Goal: Task Accomplishment & Management: Complete application form

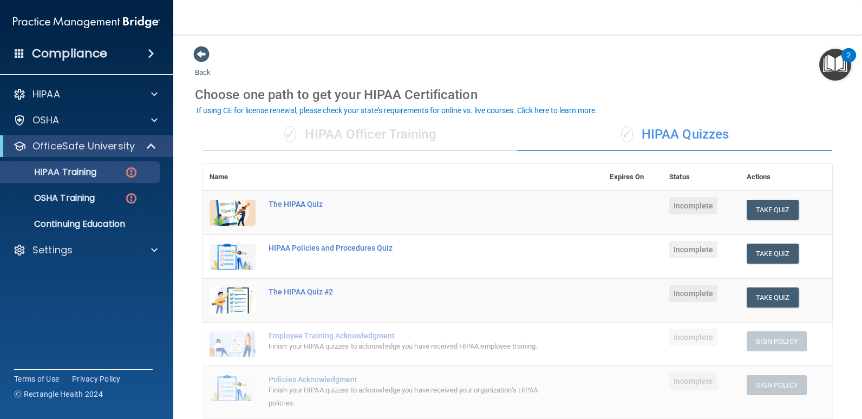
click at [832, 63] on img "Open Resource Center, 2 new notifications" at bounding box center [835, 65] width 32 height 32
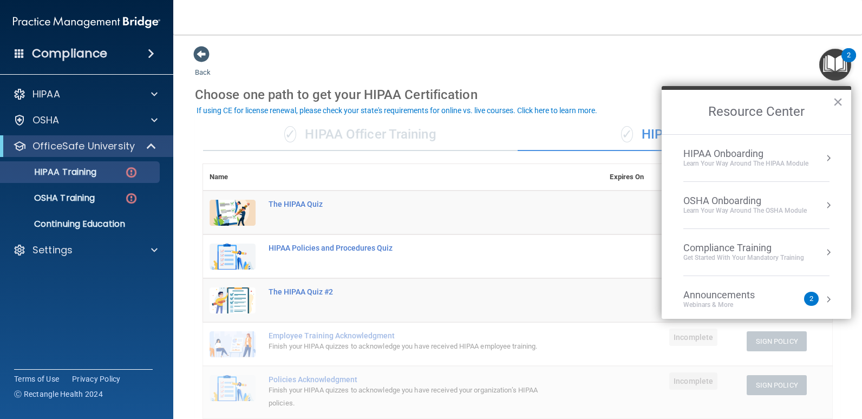
click at [572, 51] on div "Back Choose one path to get your HIPAA Certification ✓ HIPAA Officer Training ✓…" at bounding box center [517, 384] width 645 height 678
click at [97, 249] on div "Settings" at bounding box center [72, 250] width 134 height 13
click at [59, 302] on p "Sign Out" at bounding box center [81, 302] width 148 height 11
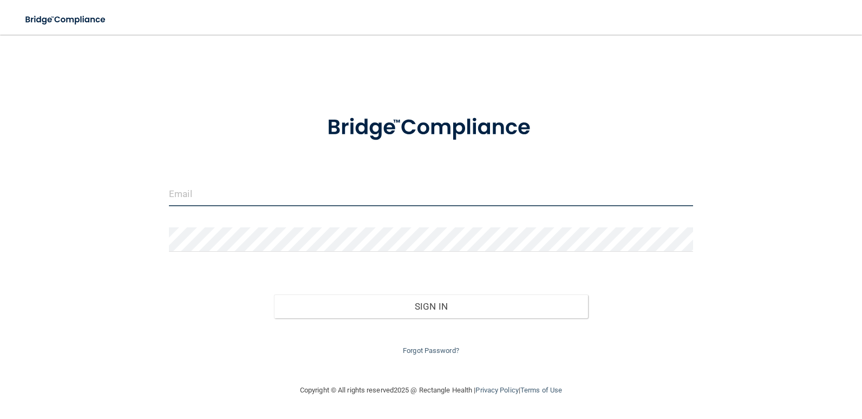
click at [219, 203] on input "email" at bounding box center [431, 194] width 524 height 24
type input "[EMAIL_ADDRESS][DOMAIN_NAME]"
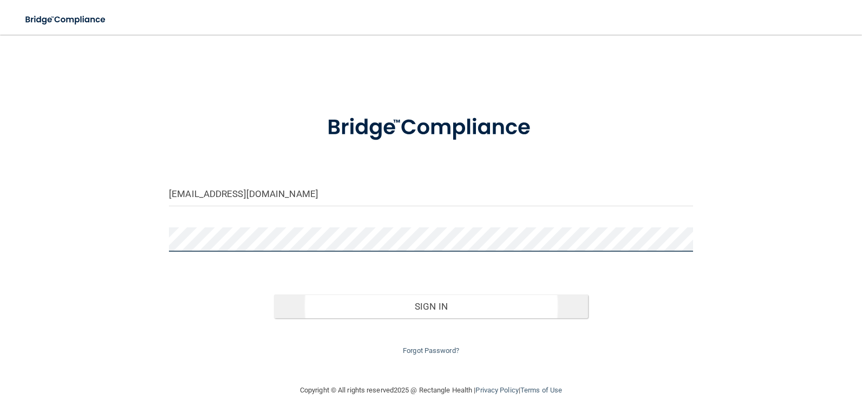
click at [274, 294] on button "Sign In" at bounding box center [431, 306] width 315 height 24
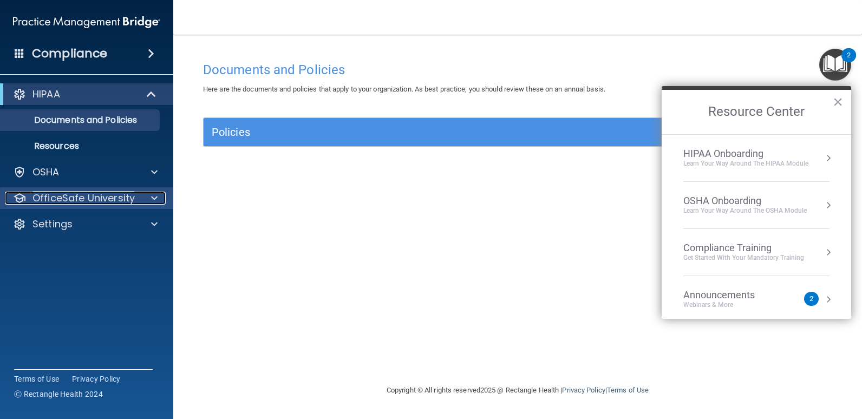
click at [150, 198] on div at bounding box center [152, 198] width 27 height 13
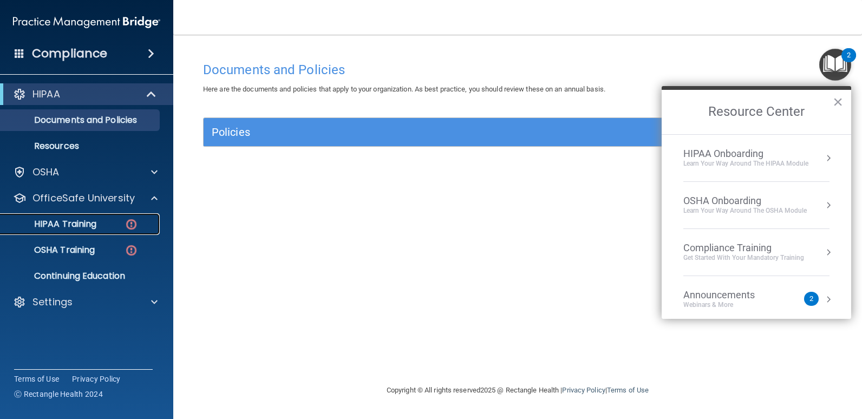
click at [63, 219] on p "HIPAA Training" at bounding box center [51, 224] width 89 height 11
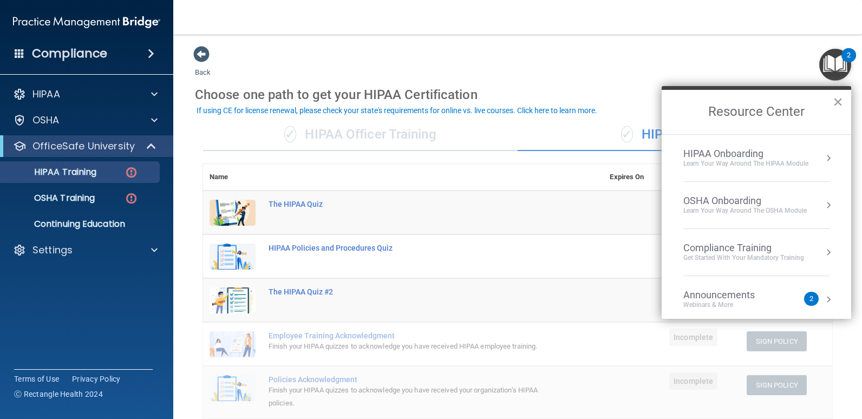
click at [836, 100] on button "×" at bounding box center [838, 101] width 10 height 17
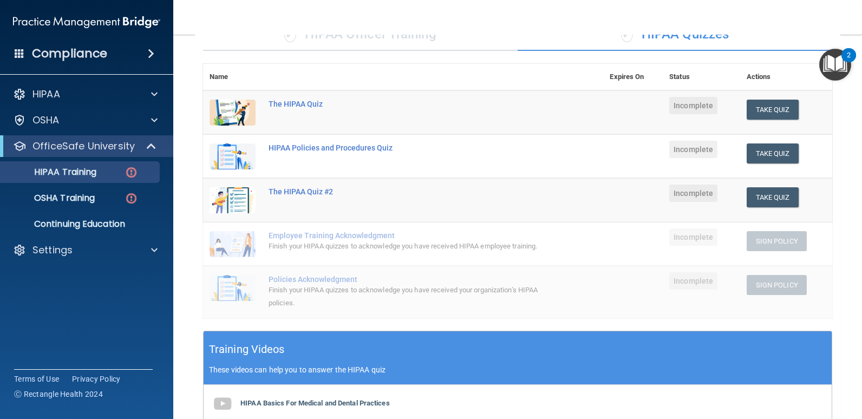
scroll to position [86, 0]
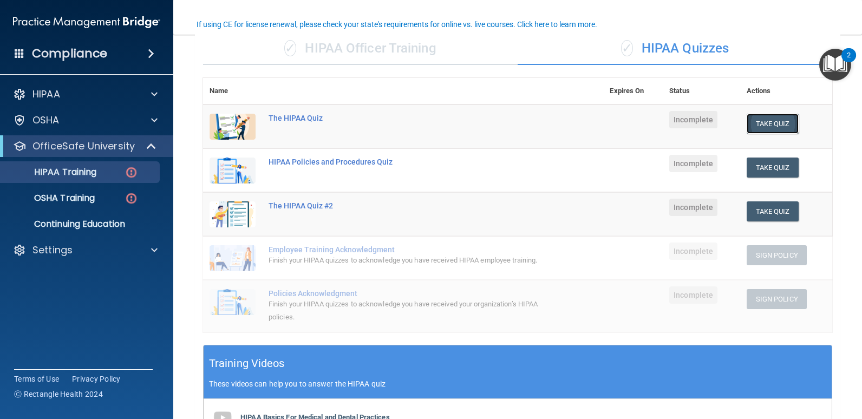
click at [753, 122] on button "Take Quiz" at bounding box center [772, 124] width 52 height 20
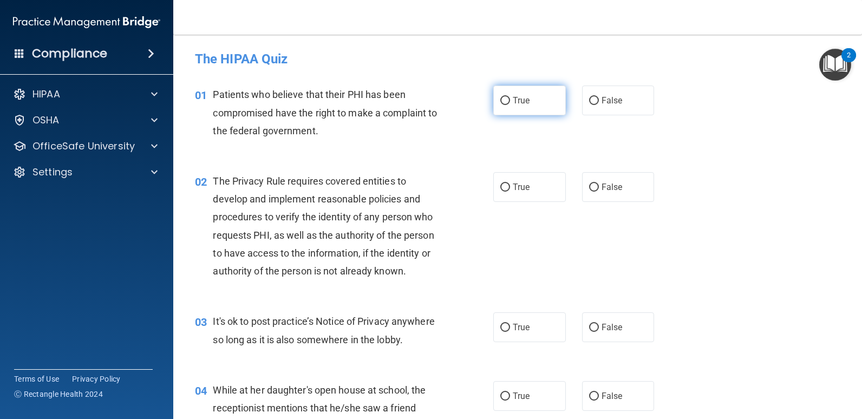
click at [513, 99] on span "True" at bounding box center [521, 100] width 17 height 10
click at [510, 99] on input "True" at bounding box center [505, 101] width 10 height 8
radio input "true"
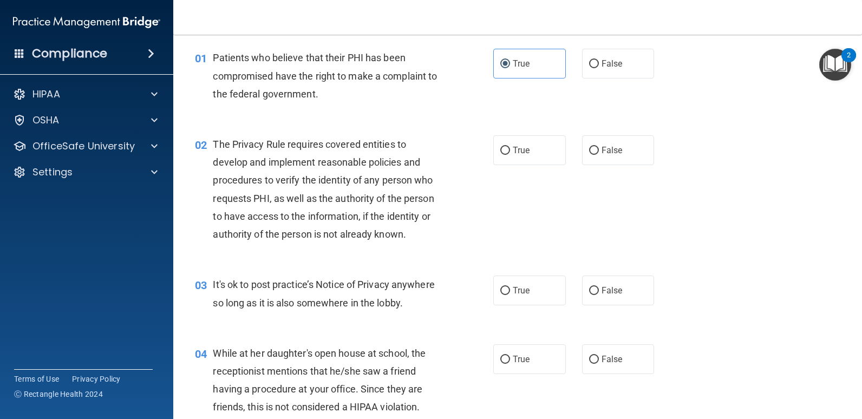
scroll to position [43, 0]
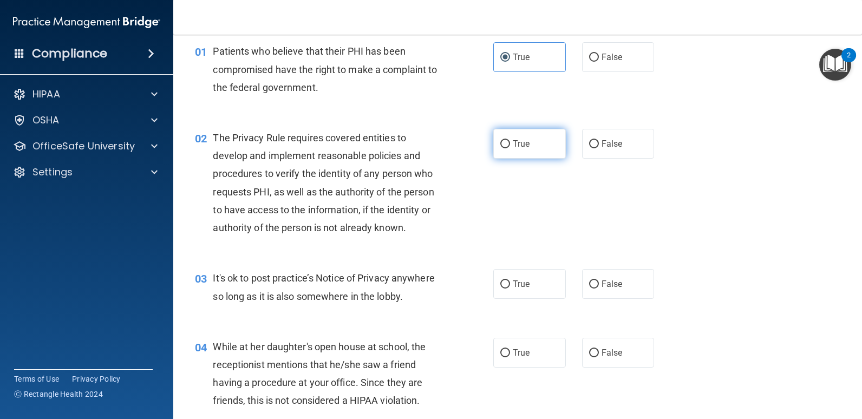
click at [505, 146] on input "True" at bounding box center [505, 144] width 10 height 8
radio input "true"
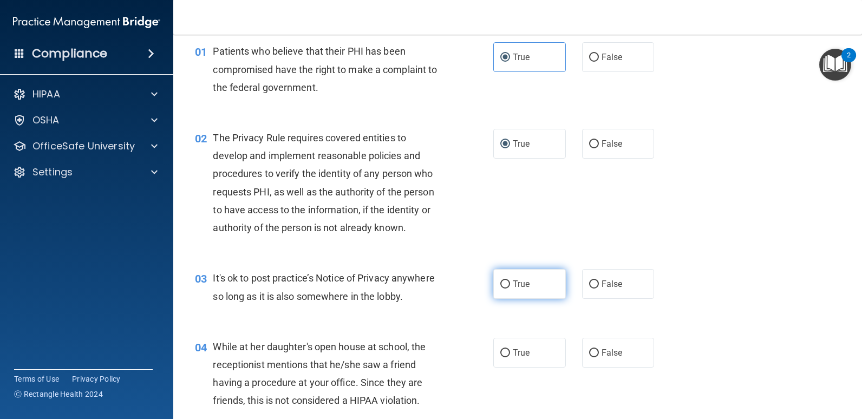
click at [503, 285] on input "True" at bounding box center [505, 284] width 10 height 8
radio input "true"
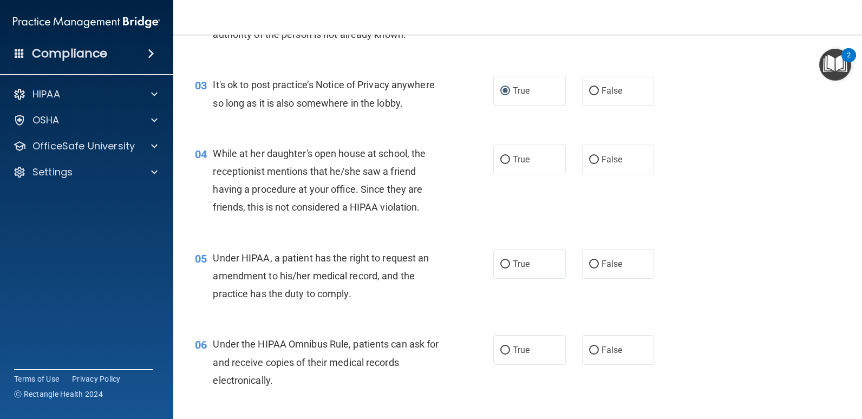
scroll to position [238, 0]
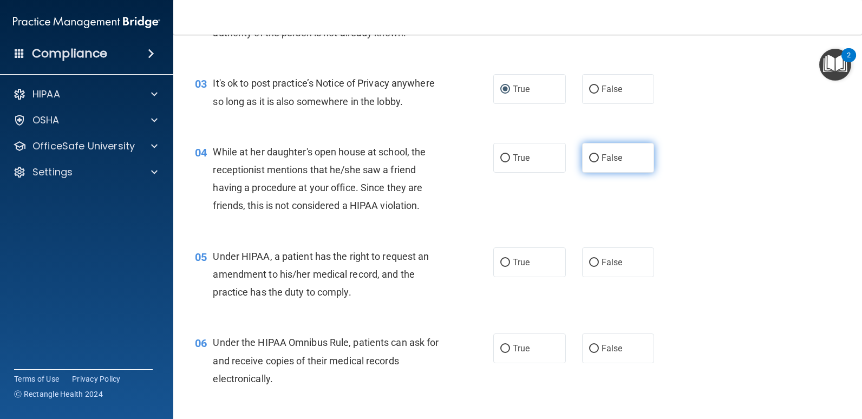
click at [592, 154] on input "False" at bounding box center [594, 158] width 10 height 8
radio input "true"
click at [520, 266] on span "True" at bounding box center [521, 262] width 17 height 10
click at [510, 266] on input "True" at bounding box center [505, 263] width 10 height 8
radio input "true"
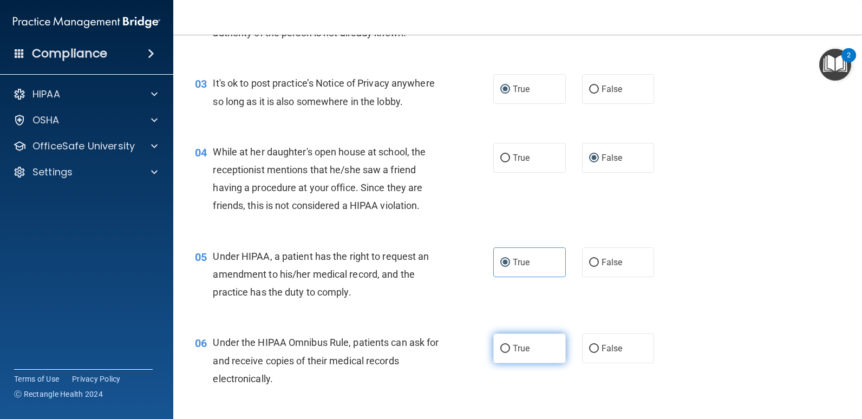
click at [523, 350] on span "True" at bounding box center [521, 348] width 17 height 10
click at [510, 350] on input "True" at bounding box center [505, 349] width 10 height 8
radio input "true"
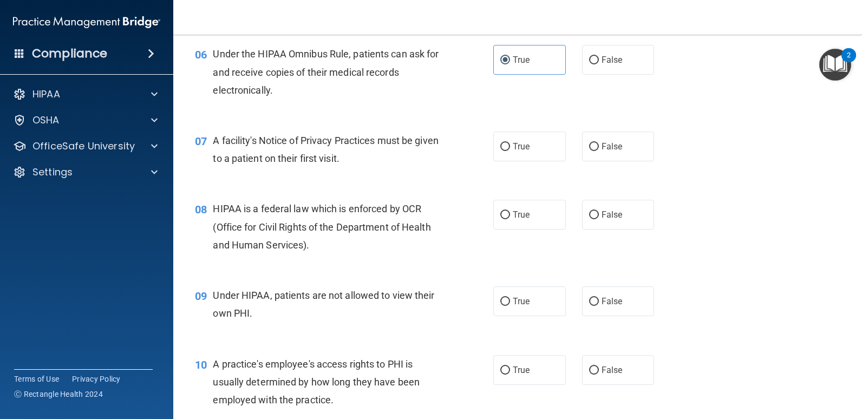
scroll to position [548, 0]
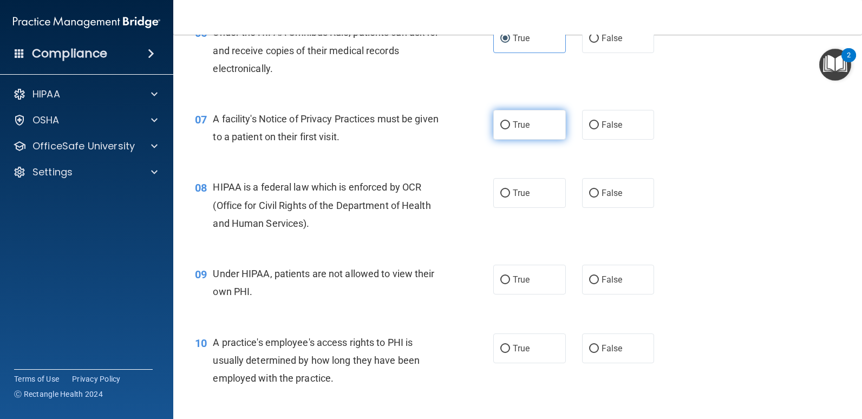
click at [500, 126] on input "True" at bounding box center [505, 125] width 10 height 8
radio input "true"
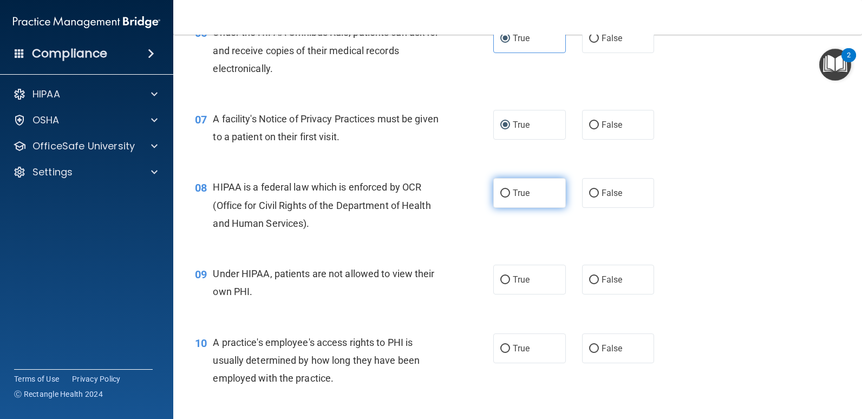
click at [505, 196] on input "True" at bounding box center [505, 193] width 10 height 8
radio input "true"
click at [589, 279] on input "False" at bounding box center [594, 280] width 10 height 8
radio input "true"
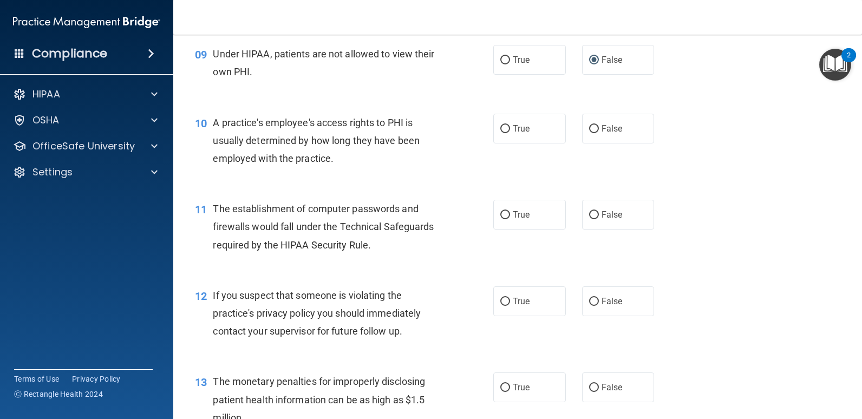
scroll to position [772, 0]
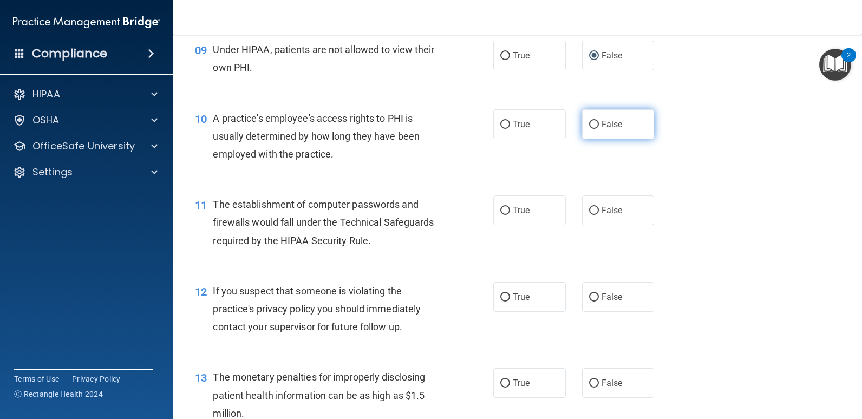
click at [601, 120] on span "False" at bounding box center [611, 124] width 21 height 10
click at [598, 121] on input "False" at bounding box center [594, 125] width 10 height 8
radio input "true"
click at [513, 212] on span "True" at bounding box center [521, 210] width 17 height 10
click at [510, 212] on input "True" at bounding box center [505, 211] width 10 height 8
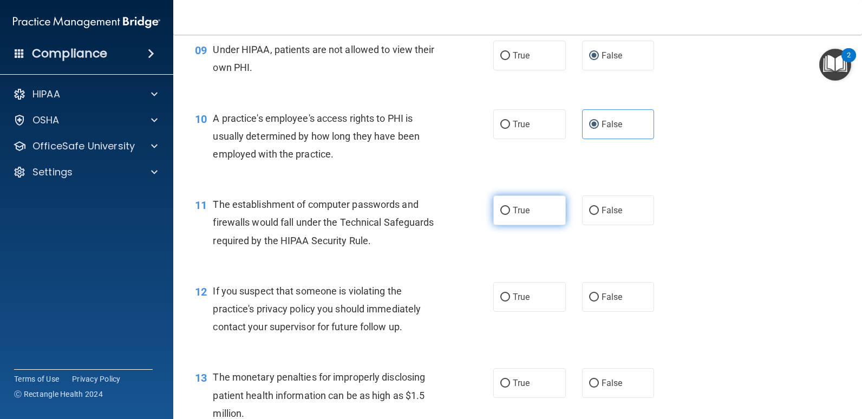
radio input "true"
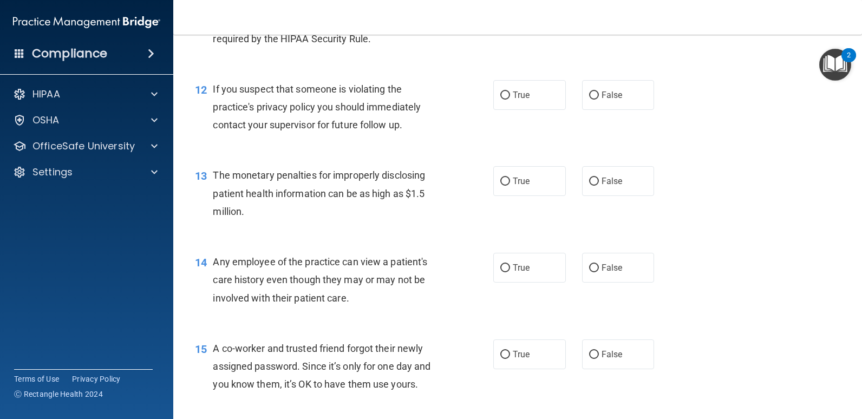
scroll to position [981, 0]
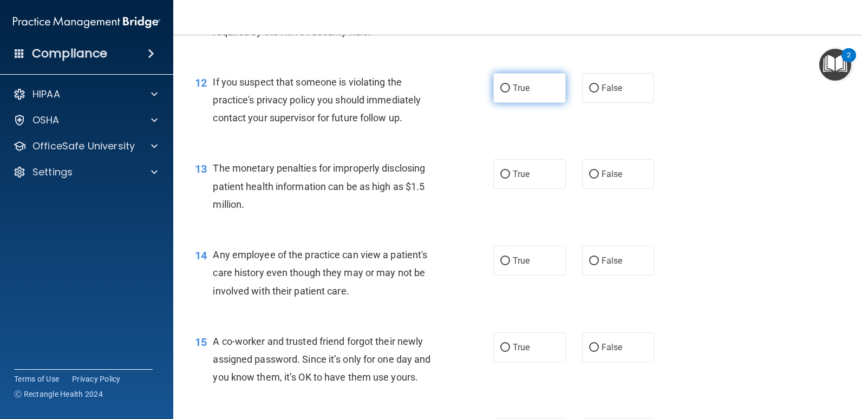
click at [513, 90] on span "True" at bounding box center [521, 88] width 17 height 10
click at [510, 90] on input "True" at bounding box center [505, 88] width 10 height 8
radio input "true"
click at [513, 179] on label "True" at bounding box center [529, 174] width 73 height 30
click at [510, 179] on input "True" at bounding box center [505, 175] width 10 height 8
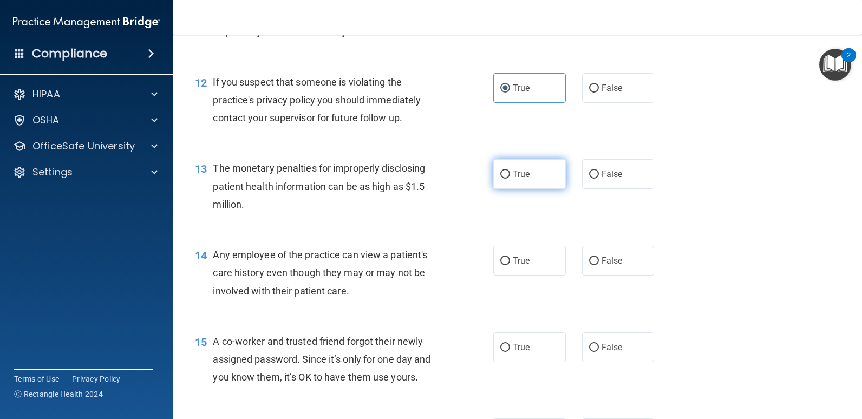
radio input "true"
click at [584, 253] on label "False" at bounding box center [618, 261] width 73 height 30
click at [589, 257] on input "False" at bounding box center [594, 261] width 10 height 8
radio input "true"
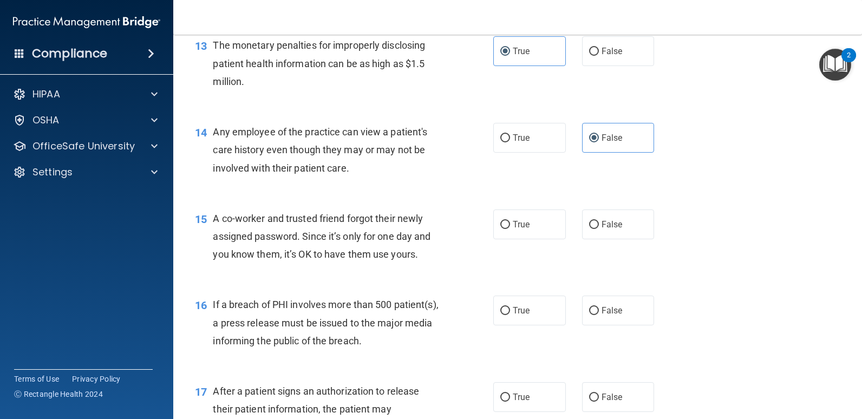
scroll to position [1206, 0]
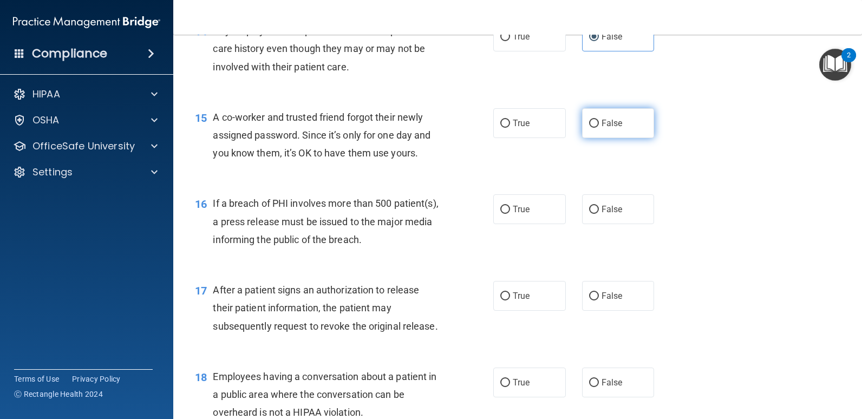
click at [583, 120] on label "False" at bounding box center [618, 123] width 73 height 30
click at [589, 120] on input "False" at bounding box center [594, 124] width 10 height 8
radio input "true"
click at [507, 207] on label "True" at bounding box center [529, 209] width 73 height 30
click at [507, 207] on input "True" at bounding box center [505, 210] width 10 height 8
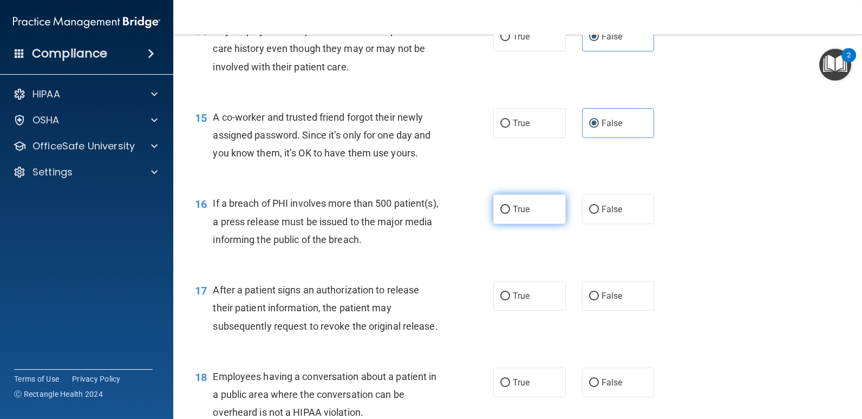
radio input "true"
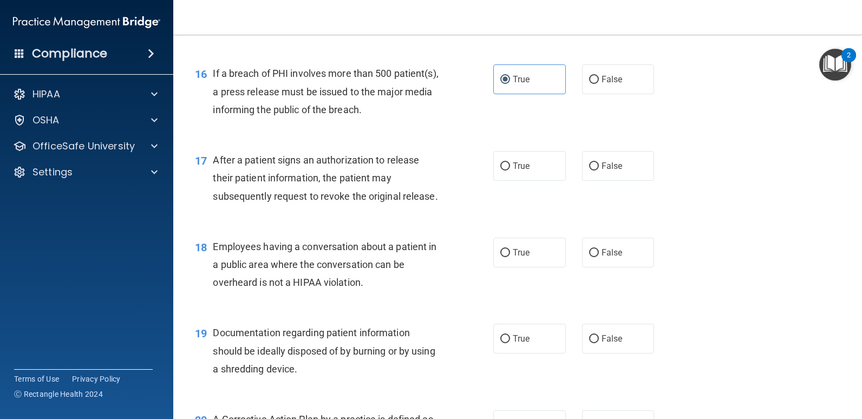
scroll to position [1357, 0]
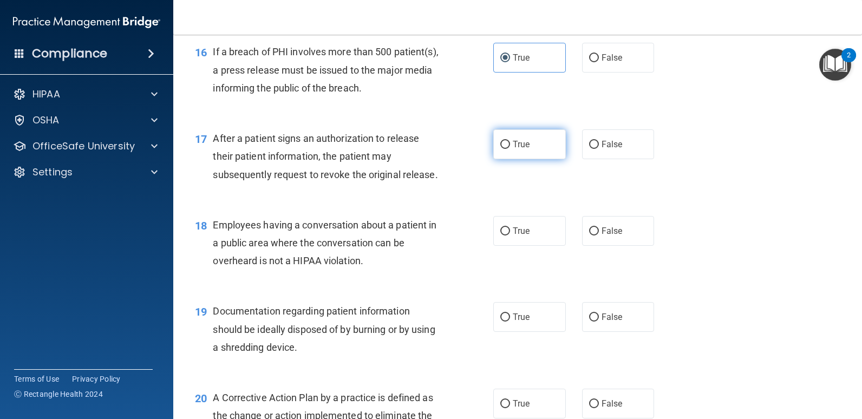
click at [500, 143] on input "True" at bounding box center [505, 145] width 10 height 8
radio input "true"
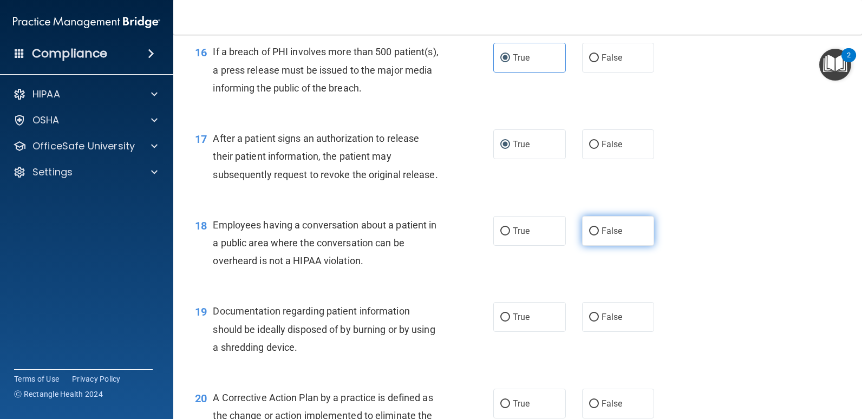
click at [593, 225] on label "False" at bounding box center [618, 231] width 73 height 30
click at [593, 227] on input "False" at bounding box center [594, 231] width 10 height 8
radio input "true"
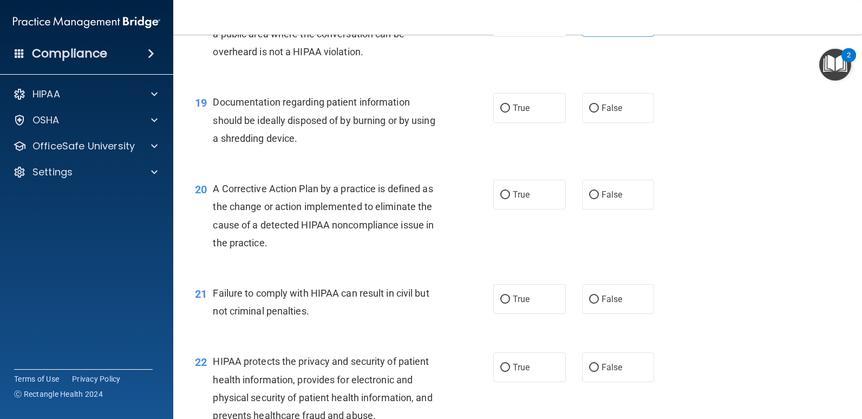
scroll to position [1581, 0]
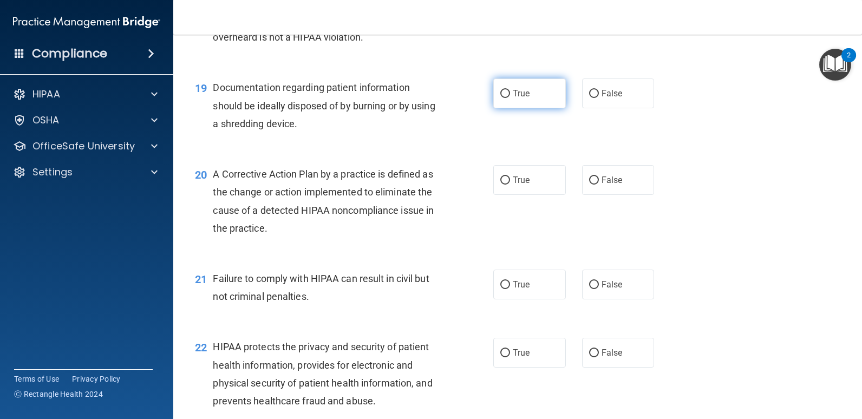
click at [505, 94] on input "True" at bounding box center [505, 94] width 10 height 8
radio input "true"
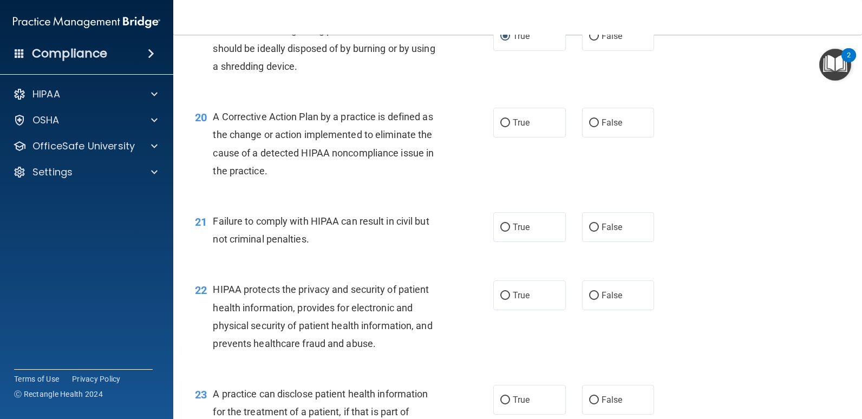
scroll to position [1613, 0]
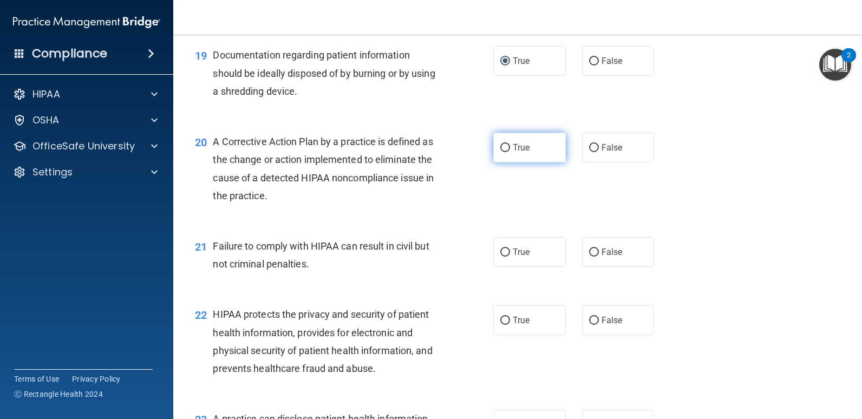
click at [501, 149] on input "True" at bounding box center [505, 148] width 10 height 8
radio input "true"
click at [589, 251] on input "False" at bounding box center [594, 252] width 10 height 8
radio input "true"
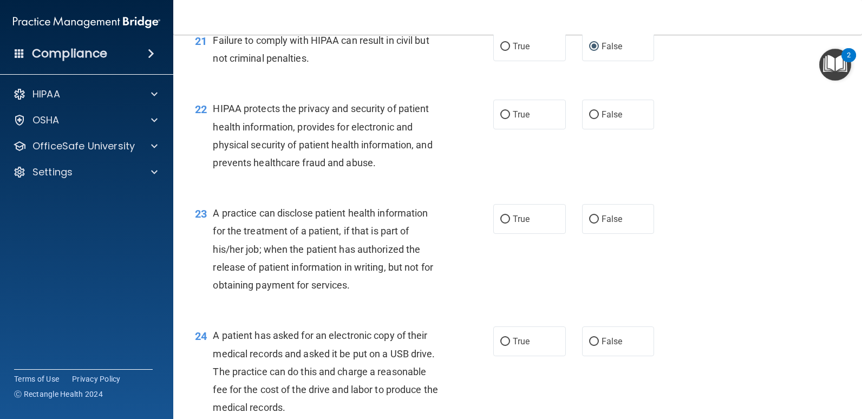
scroll to position [1823, 0]
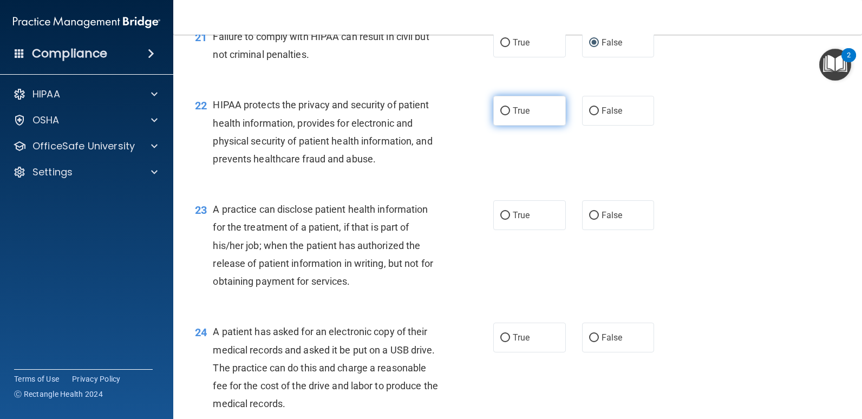
click at [507, 115] on label "True" at bounding box center [529, 111] width 73 height 30
click at [507, 115] on input "True" at bounding box center [505, 111] width 10 height 8
radio input "true"
click at [500, 212] on input "True" at bounding box center [505, 216] width 10 height 8
radio input "true"
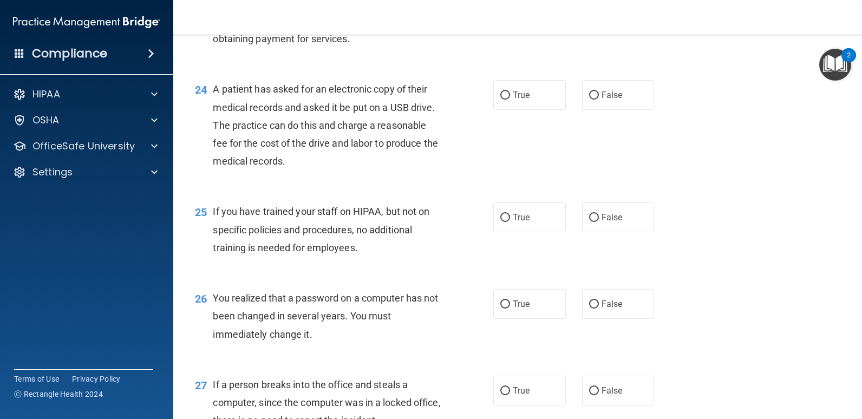
scroll to position [2075, 0]
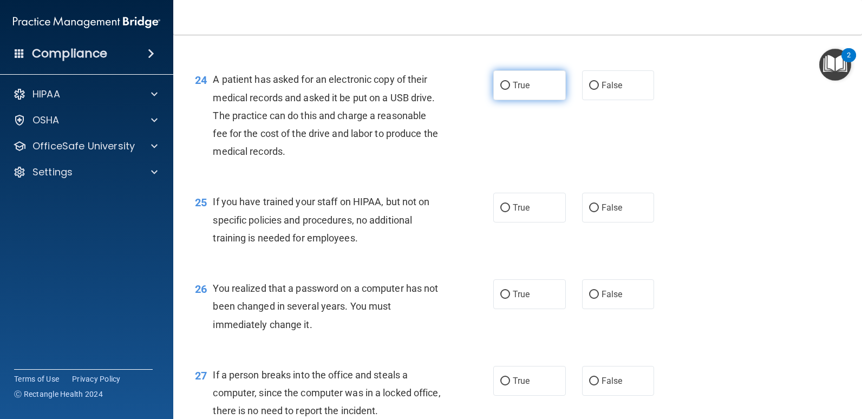
click at [506, 89] on label "True" at bounding box center [529, 85] width 73 height 30
click at [506, 89] on input "True" at bounding box center [505, 86] width 10 height 8
radio input "true"
click at [592, 209] on input "False" at bounding box center [594, 208] width 10 height 8
radio input "true"
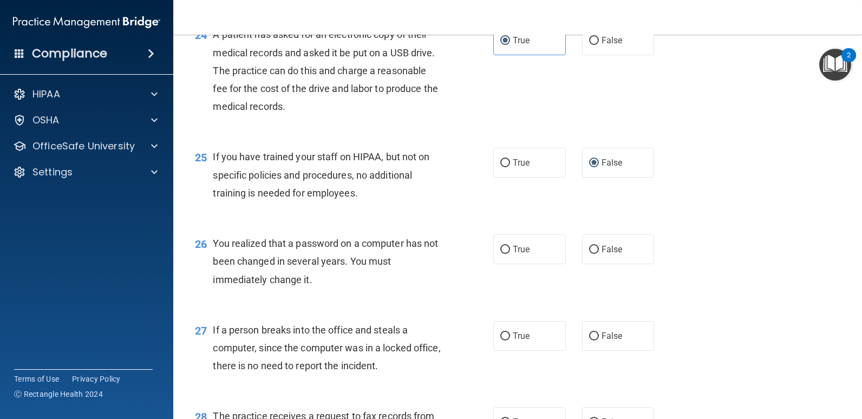
scroll to position [2113, 0]
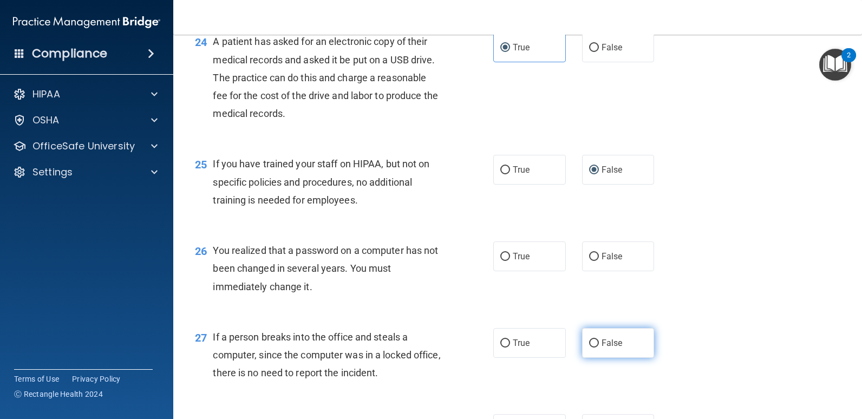
click at [591, 346] on input "False" at bounding box center [594, 343] width 10 height 8
radio input "true"
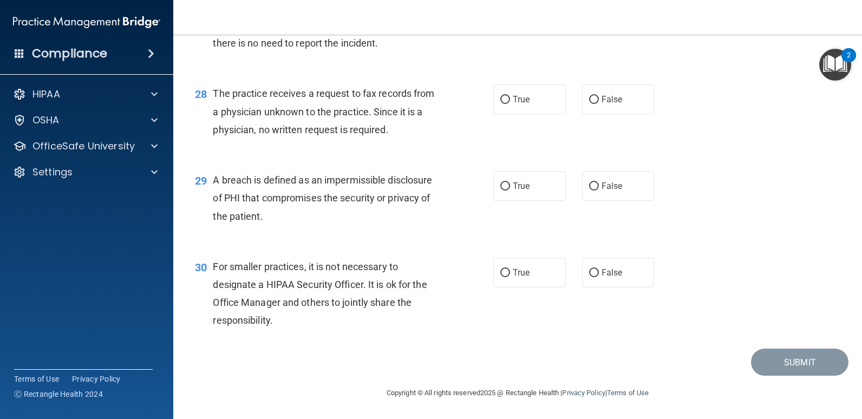
scroll to position [2385, 0]
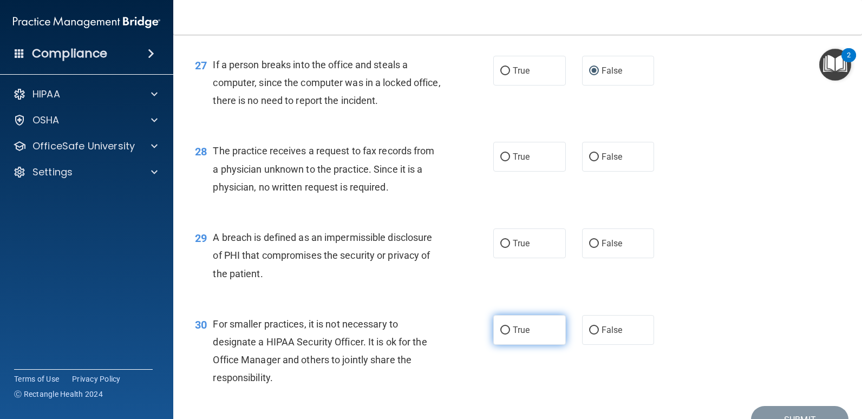
click at [505, 330] on input "True" at bounding box center [505, 330] width 10 height 8
radio input "true"
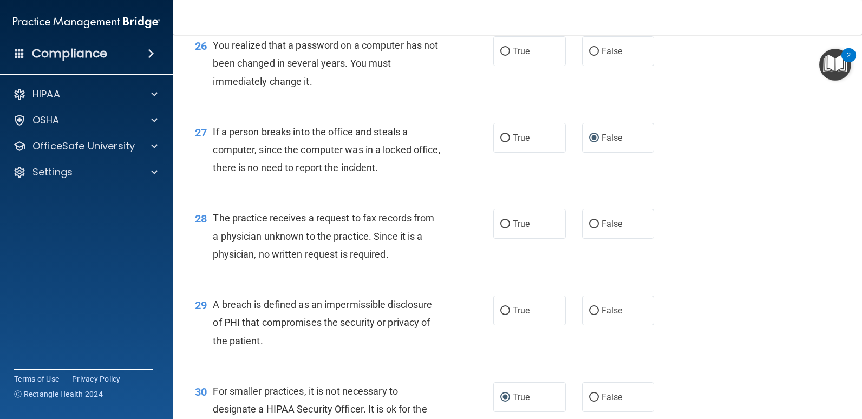
scroll to position [2320, 0]
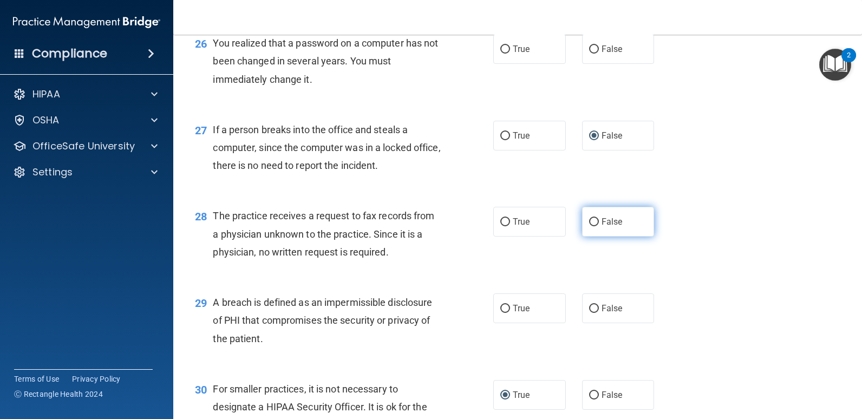
click at [601, 221] on span "False" at bounding box center [611, 222] width 21 height 10
click at [599, 221] on input "False" at bounding box center [594, 222] width 10 height 8
radio input "true"
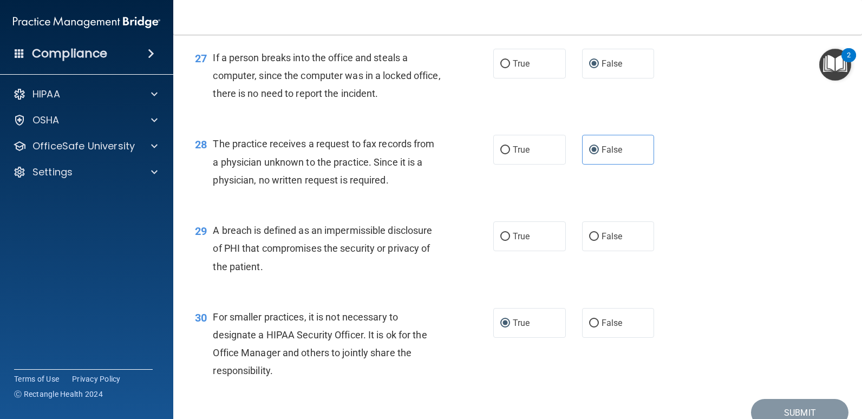
scroll to position [2442, 0]
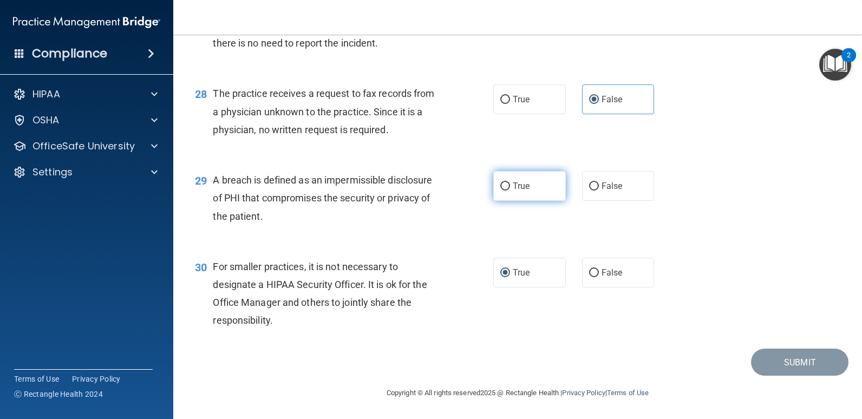
click at [502, 191] on input "True" at bounding box center [505, 186] width 10 height 8
radio input "true"
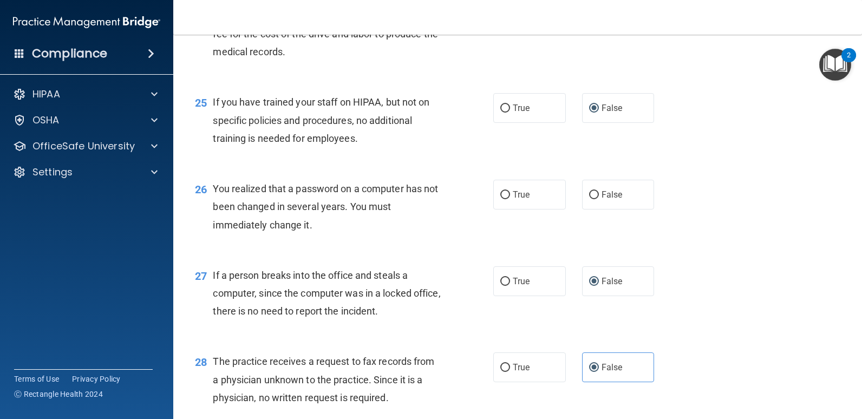
scroll to position [2160, 0]
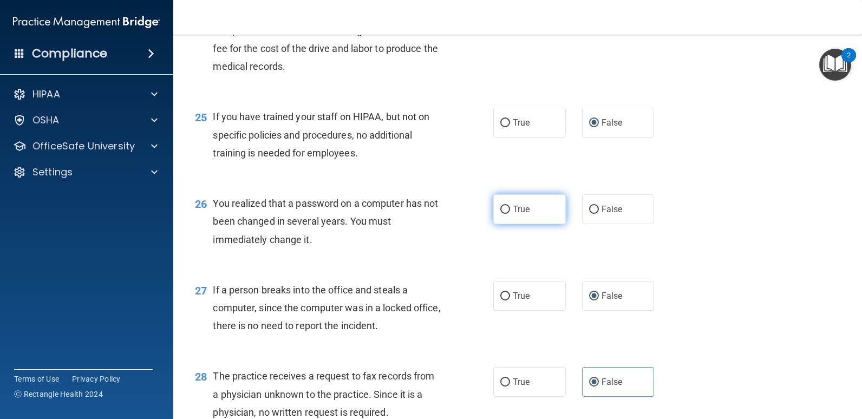
click at [504, 214] on input "True" at bounding box center [505, 210] width 10 height 8
radio input "true"
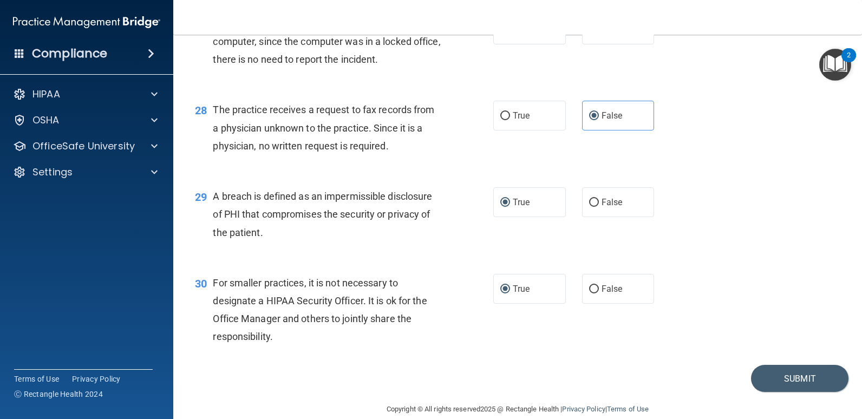
scroll to position [2401, 0]
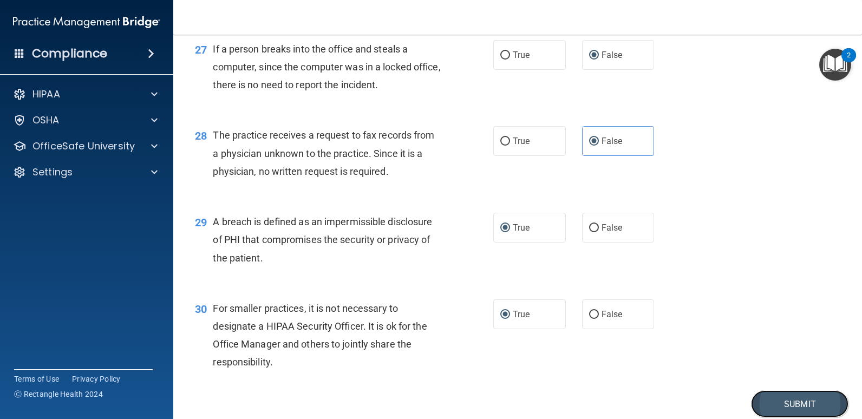
click at [807, 405] on button "Submit" at bounding box center [799, 404] width 97 height 28
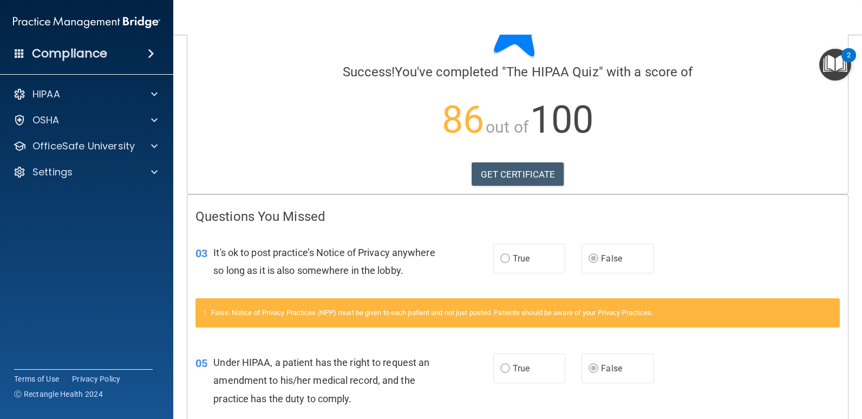
scroll to position [17, 0]
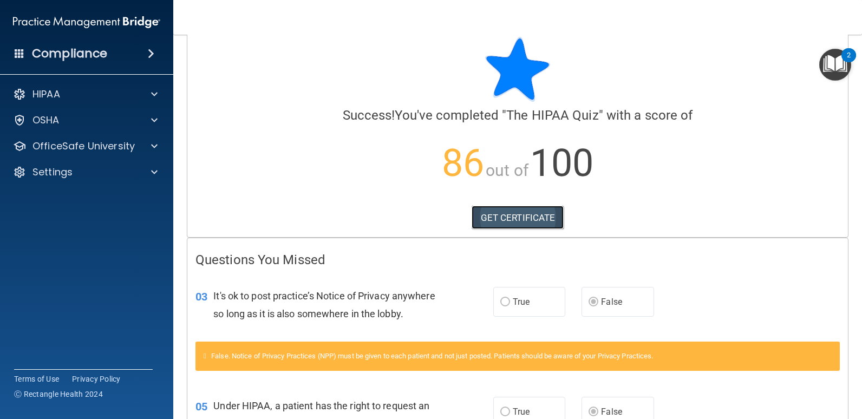
click at [504, 219] on link "GET CERTIFICATE" at bounding box center [517, 218] width 93 height 24
click at [153, 148] on span at bounding box center [154, 146] width 6 height 13
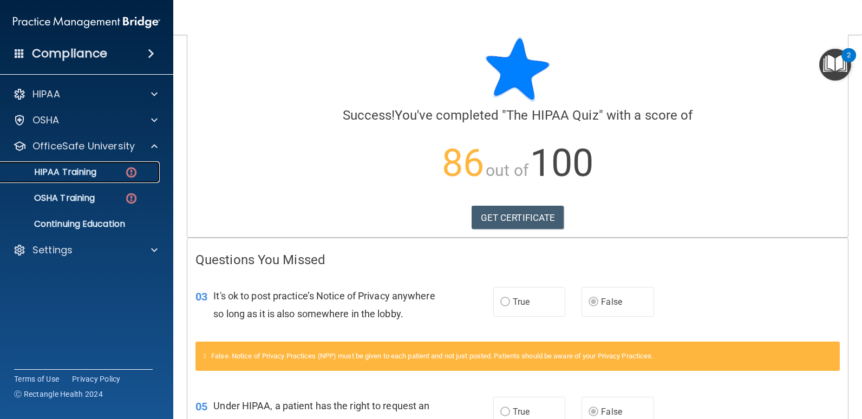
click at [75, 168] on p "HIPAA Training" at bounding box center [51, 172] width 89 height 11
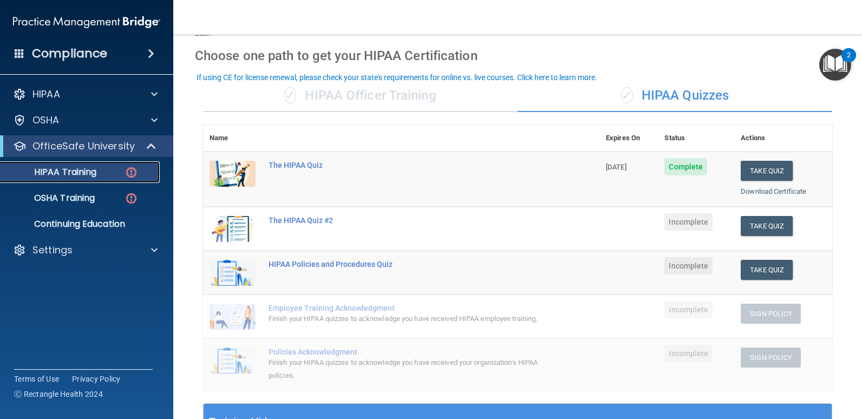
scroll to position [28, 0]
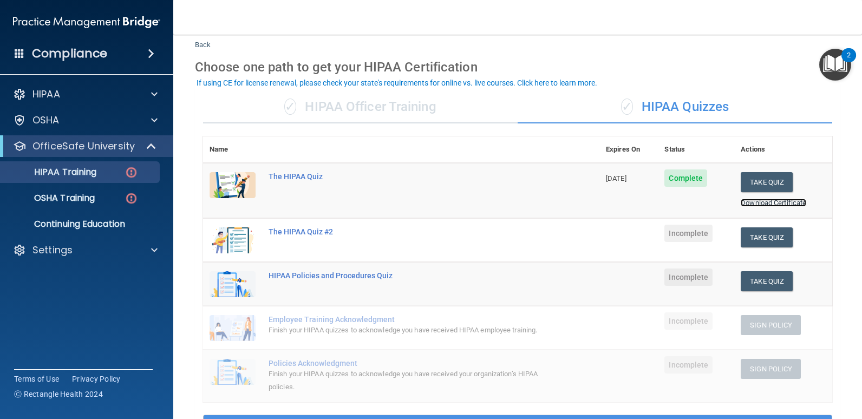
click at [781, 202] on link "Download Certificate" at bounding box center [774, 203] width 66 height 8
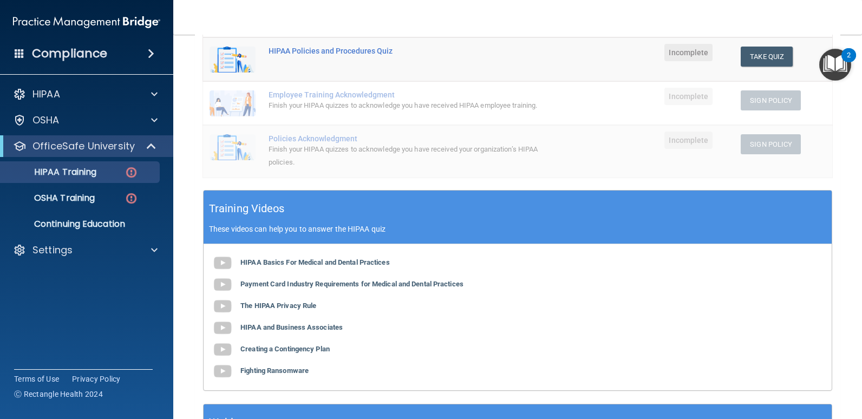
scroll to position [265, 0]
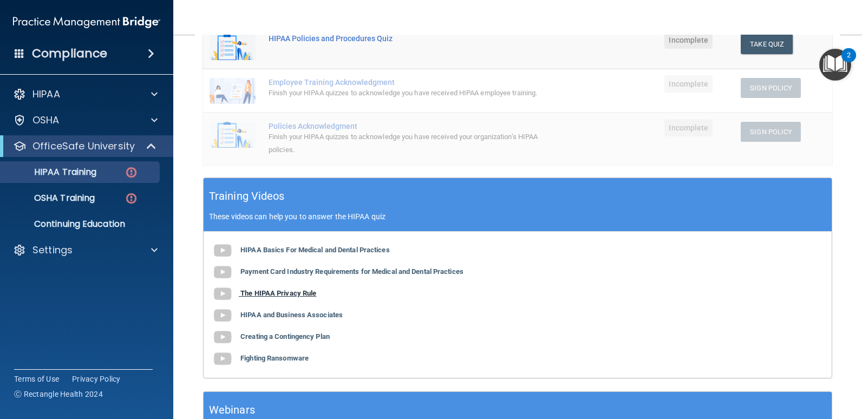
click at [226, 304] on img at bounding box center [223, 294] width 22 height 22
click at [265, 319] on b "HIPAA and Business Associates" at bounding box center [291, 315] width 102 height 8
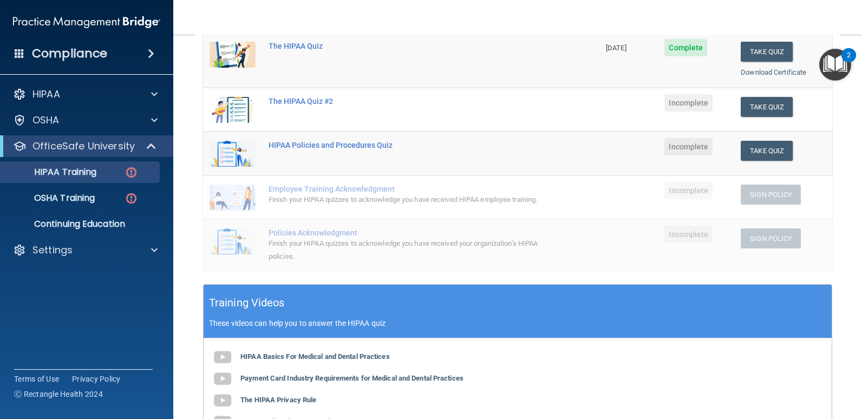
scroll to position [124, 0]
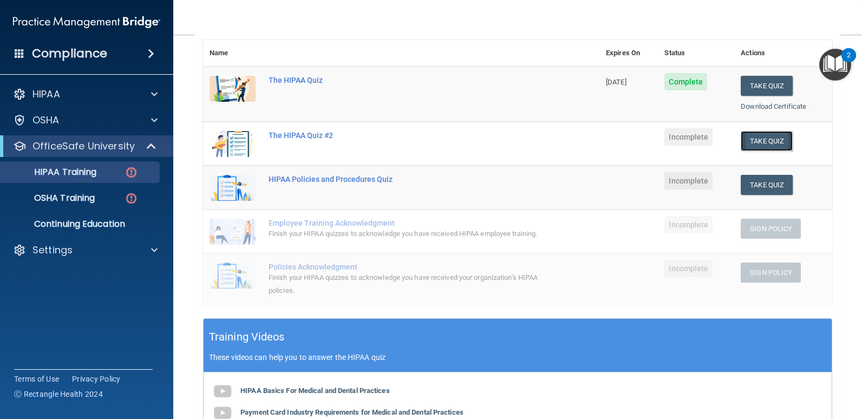
click at [750, 139] on button "Take Quiz" at bounding box center [767, 141] width 52 height 20
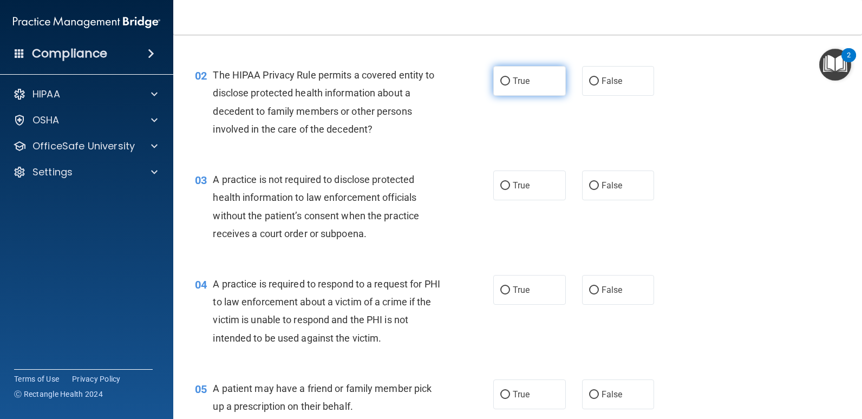
click at [513, 80] on span "True" at bounding box center [521, 81] width 17 height 10
click at [510, 80] on input "True" at bounding box center [505, 81] width 10 height 8
radio input "true"
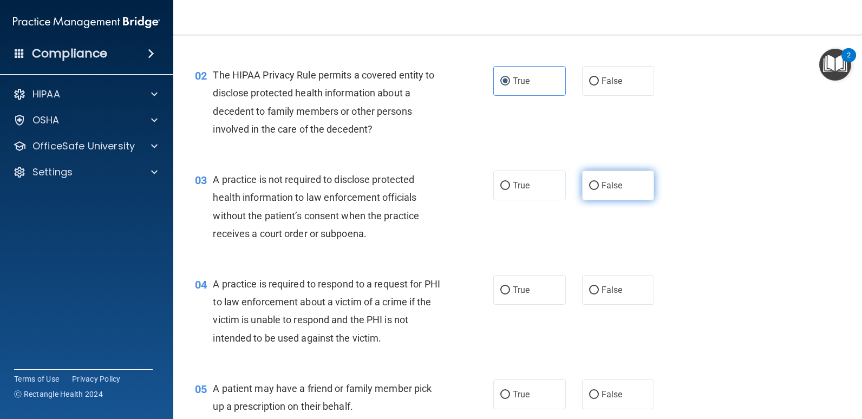
click at [601, 186] on span "False" at bounding box center [611, 185] width 21 height 10
click at [598, 186] on input "False" at bounding box center [594, 186] width 10 height 8
radio input "true"
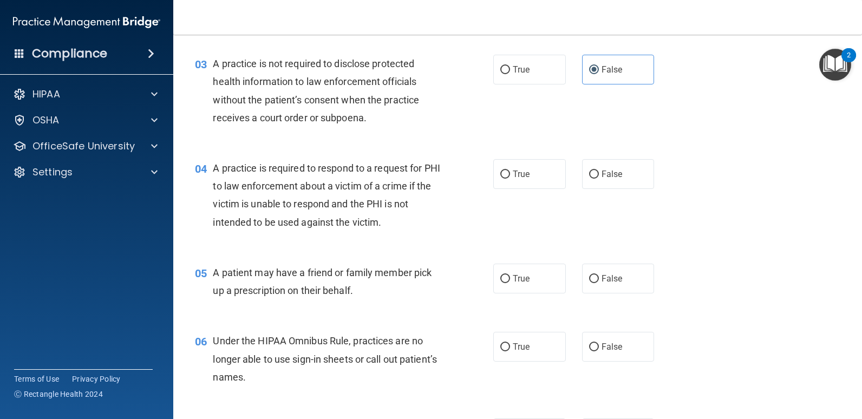
scroll to position [290, 0]
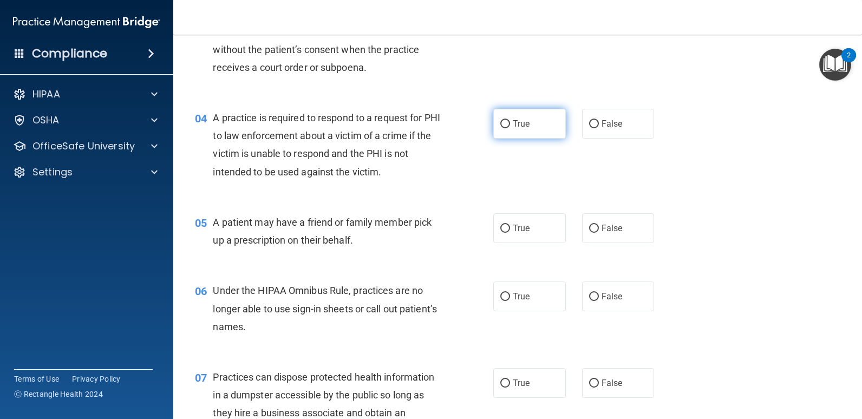
click at [501, 125] on input "True" at bounding box center [505, 124] width 10 height 8
radio input "true"
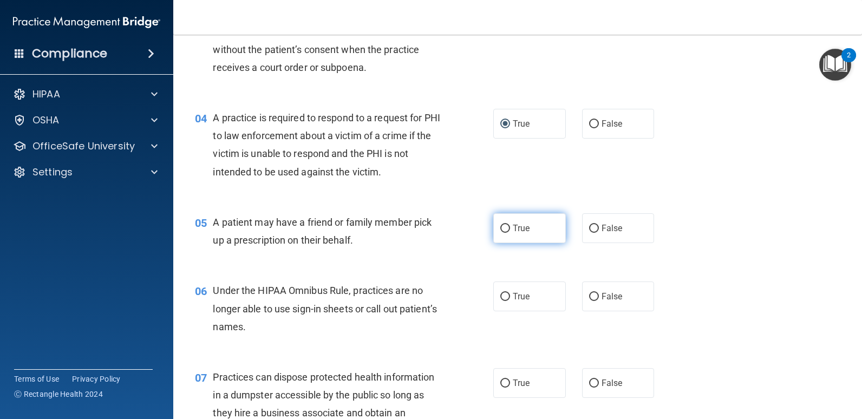
click at [508, 228] on label "True" at bounding box center [529, 228] width 73 height 30
click at [508, 228] on input "True" at bounding box center [505, 229] width 10 height 8
radio input "true"
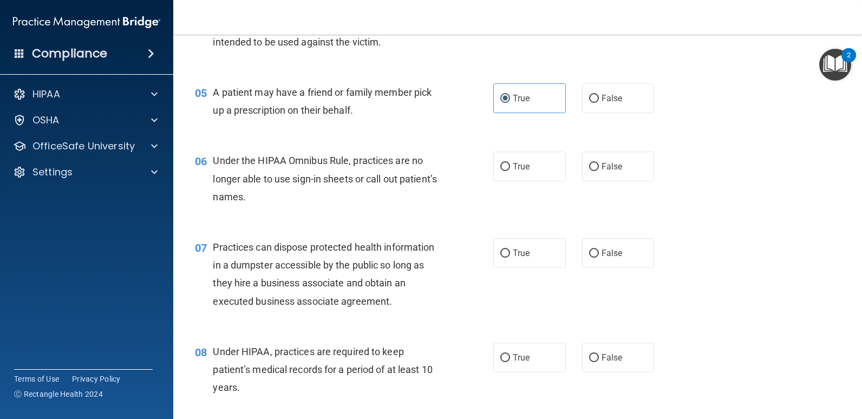
scroll to position [442, 0]
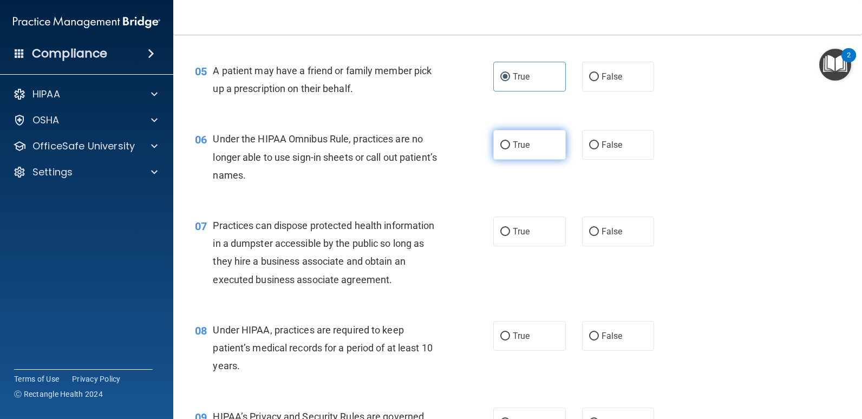
click at [503, 144] on input "True" at bounding box center [505, 145] width 10 height 8
radio input "true"
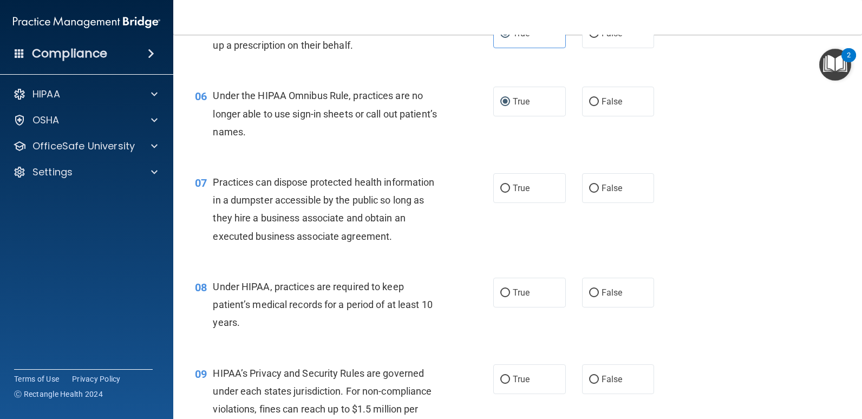
scroll to position [521, 0]
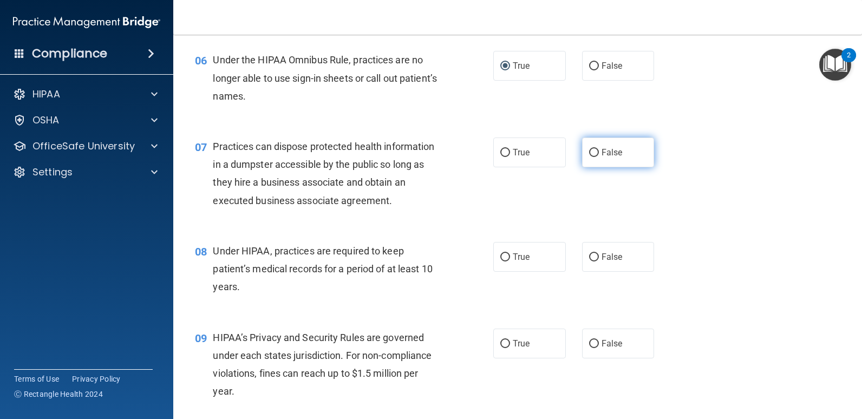
click at [590, 151] on input "False" at bounding box center [594, 153] width 10 height 8
radio input "true"
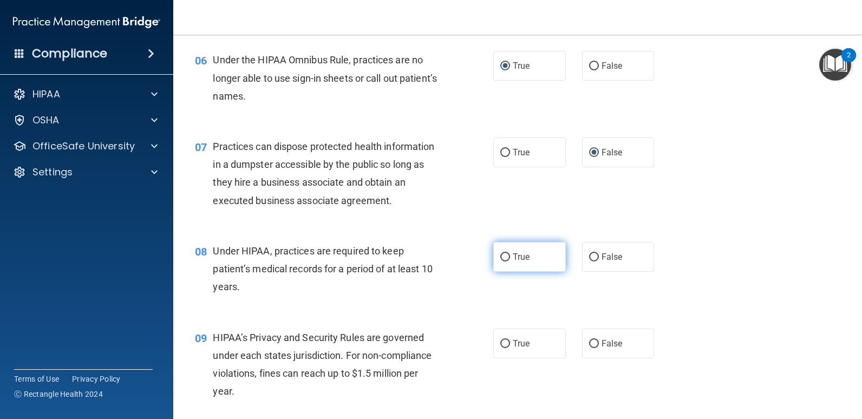
click at [504, 256] on input "True" at bounding box center [505, 257] width 10 height 8
radio input "true"
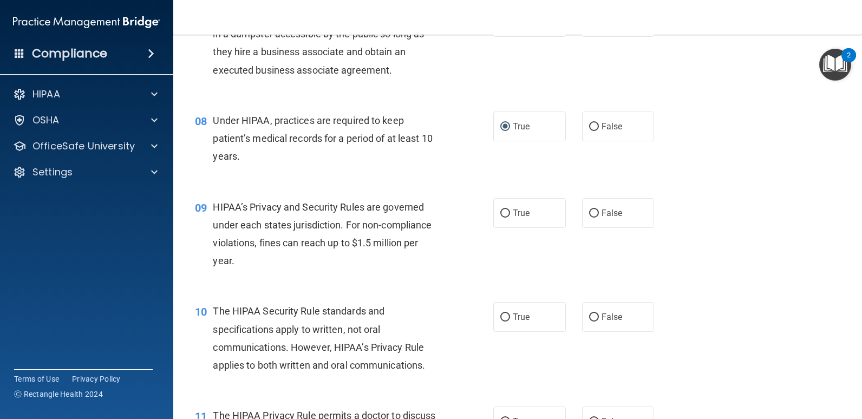
scroll to position [702, 0]
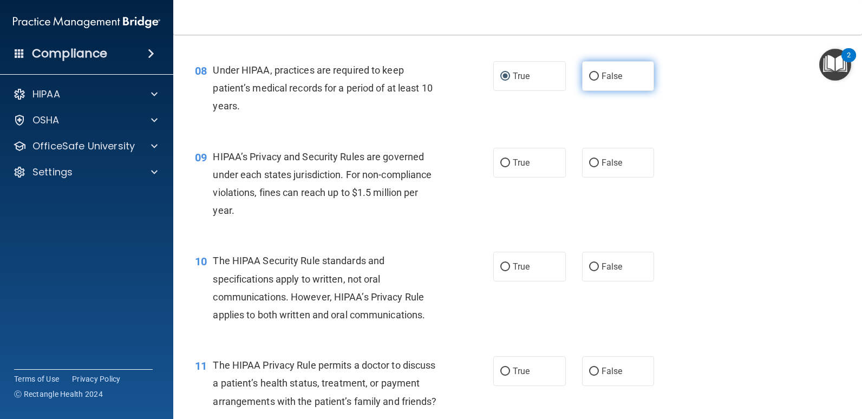
click at [595, 78] on label "False" at bounding box center [618, 76] width 73 height 30
click at [595, 78] on input "False" at bounding box center [594, 77] width 10 height 8
radio input "true"
click at [508, 75] on label "True" at bounding box center [529, 76] width 73 height 30
click at [508, 75] on input "True" at bounding box center [505, 77] width 10 height 8
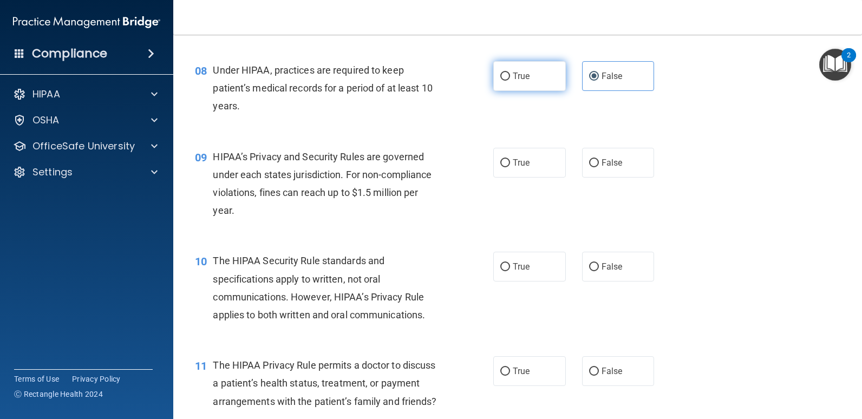
radio input "true"
radio input "false"
click at [500, 162] on input "True" at bounding box center [505, 163] width 10 height 8
radio input "true"
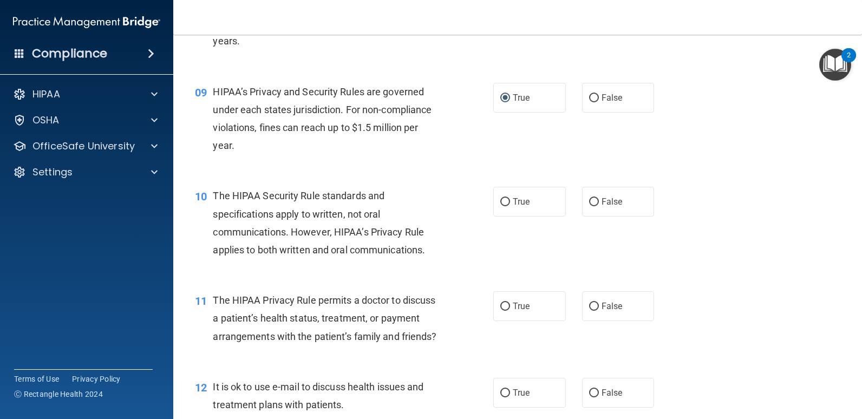
scroll to position [795, 0]
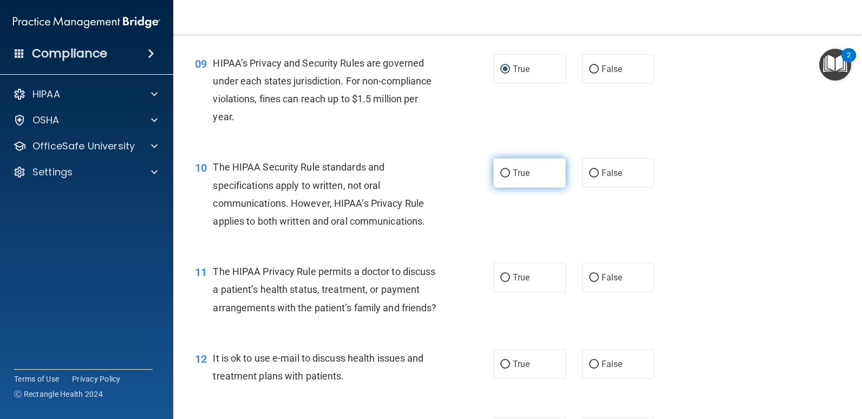
click at [518, 176] on span "True" at bounding box center [521, 173] width 17 height 10
click at [510, 176] on input "True" at bounding box center [505, 173] width 10 height 8
radio input "true"
click at [589, 274] on input "False" at bounding box center [594, 278] width 10 height 8
radio input "true"
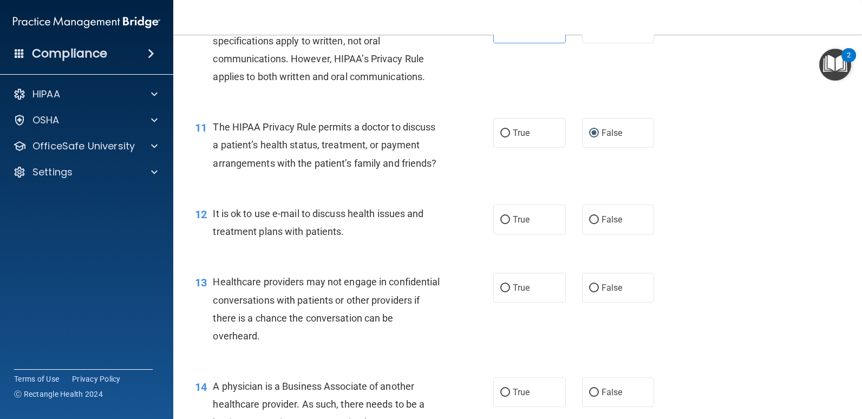
scroll to position [1005, 0]
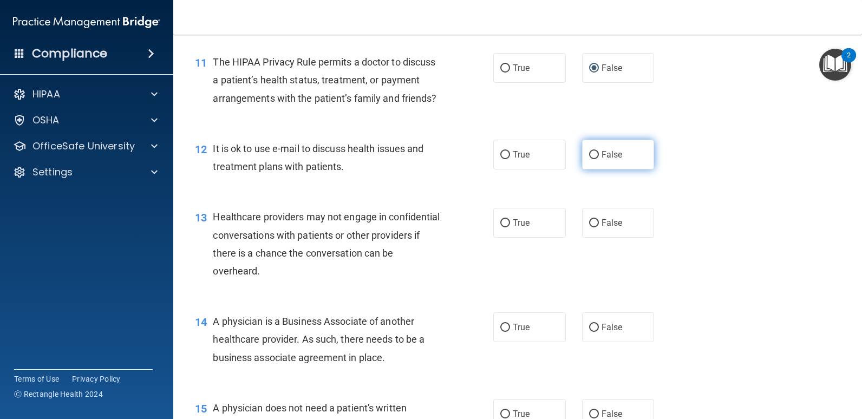
click at [584, 168] on label "False" at bounding box center [618, 155] width 73 height 30
click at [589, 159] on input "False" at bounding box center [594, 155] width 10 height 8
radio input "true"
click at [522, 235] on label "True" at bounding box center [529, 223] width 73 height 30
click at [510, 227] on input "True" at bounding box center [505, 223] width 10 height 8
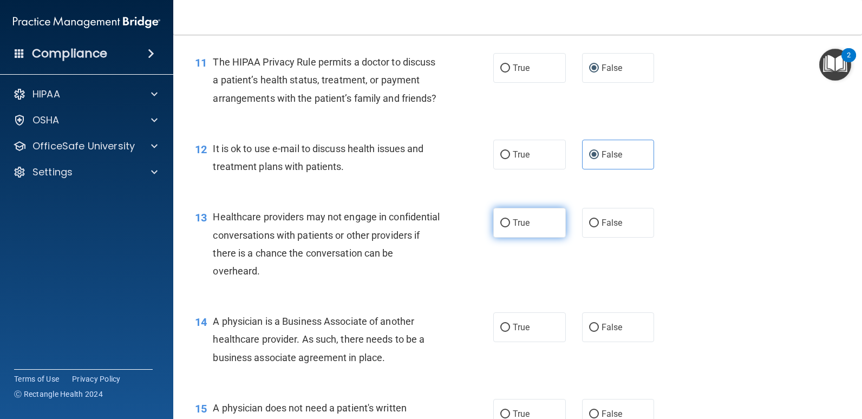
radio input "true"
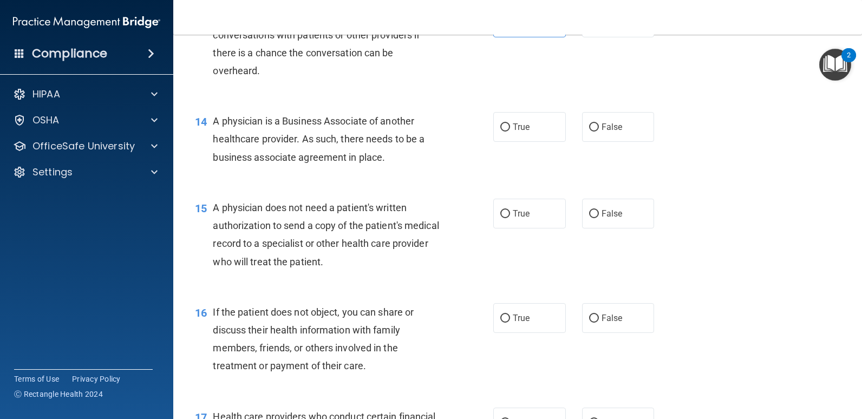
scroll to position [1221, 0]
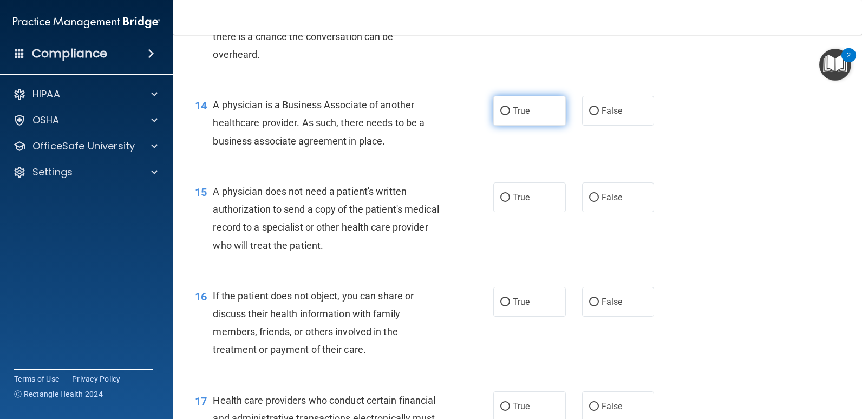
click at [520, 116] on span "True" at bounding box center [521, 111] width 17 height 10
click at [510, 115] on input "True" at bounding box center [505, 111] width 10 height 8
radio input "true"
click at [535, 212] on label "True" at bounding box center [529, 197] width 73 height 30
click at [510, 202] on input "True" at bounding box center [505, 198] width 10 height 8
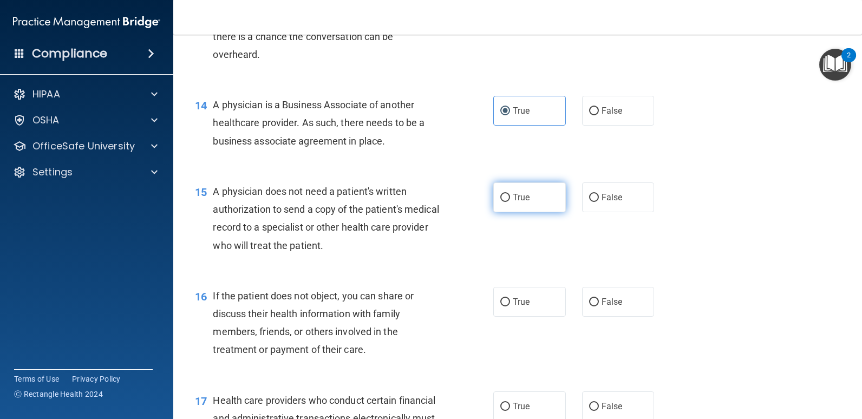
radio input "true"
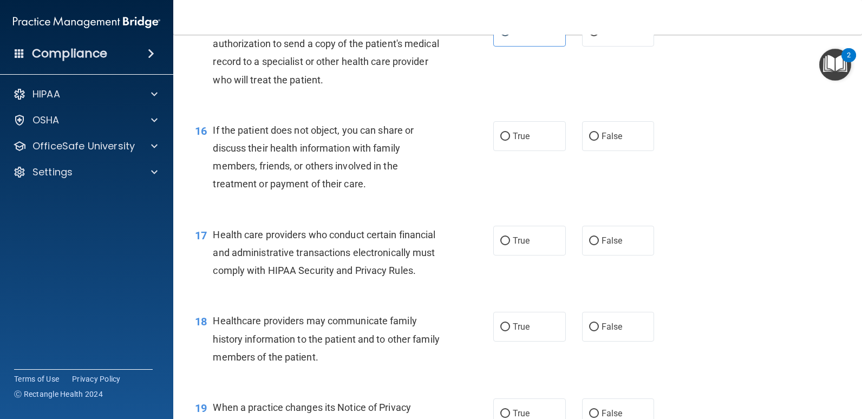
scroll to position [1409, 0]
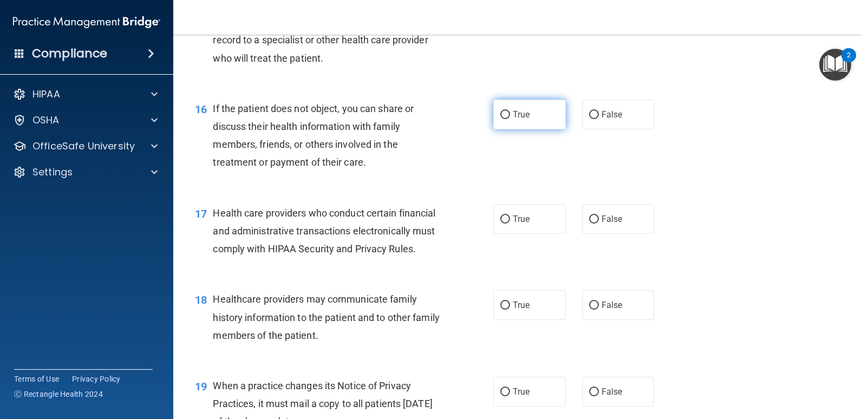
click at [514, 129] on label "True" at bounding box center [529, 115] width 73 height 30
click at [510, 119] on input "True" at bounding box center [505, 115] width 10 height 8
radio input "true"
click at [525, 224] on span "True" at bounding box center [521, 219] width 17 height 10
click at [510, 224] on input "True" at bounding box center [505, 219] width 10 height 8
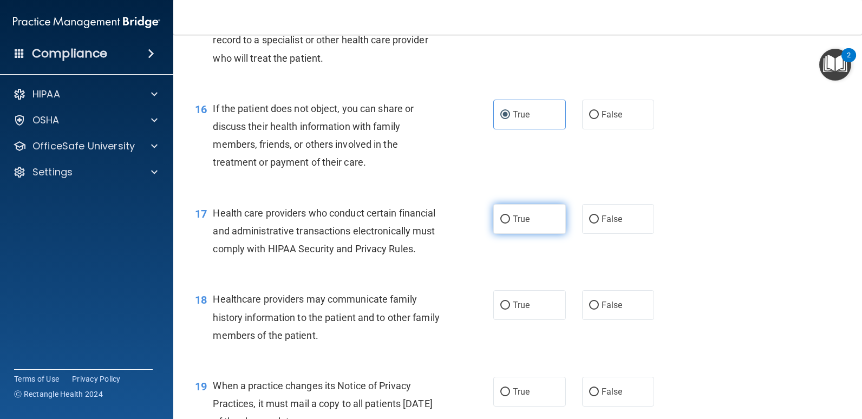
radio input "true"
click at [592, 310] on input "False" at bounding box center [594, 306] width 10 height 8
radio input "true"
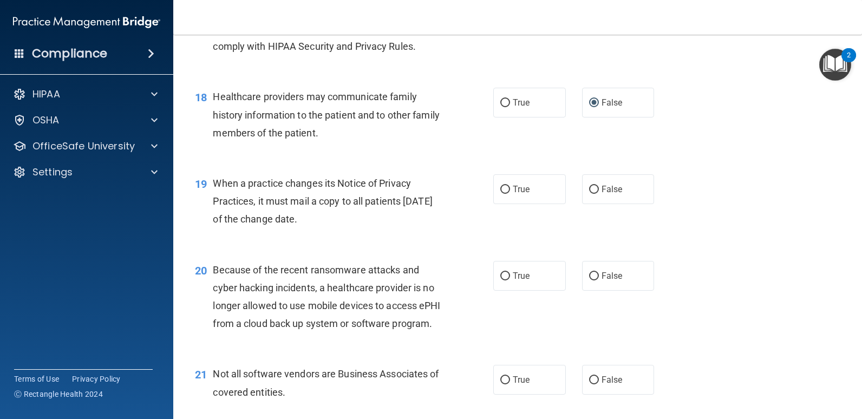
scroll to position [1661, 0]
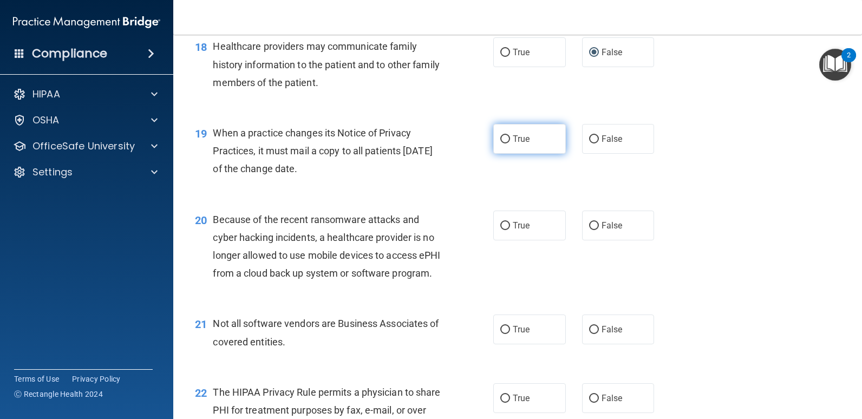
click at [506, 154] on label "True" at bounding box center [529, 139] width 73 height 30
click at [506, 143] on input "True" at bounding box center [505, 139] width 10 height 8
radio input "true"
click at [522, 240] on label "True" at bounding box center [529, 226] width 73 height 30
click at [510, 230] on input "True" at bounding box center [505, 226] width 10 height 8
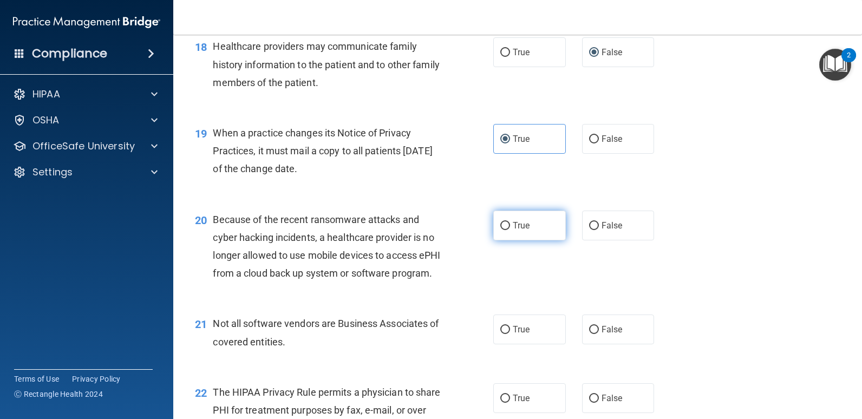
radio input "true"
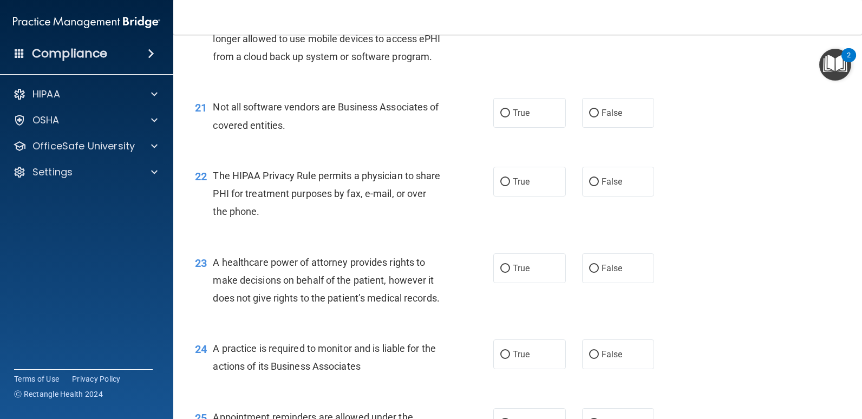
scroll to position [1900, 0]
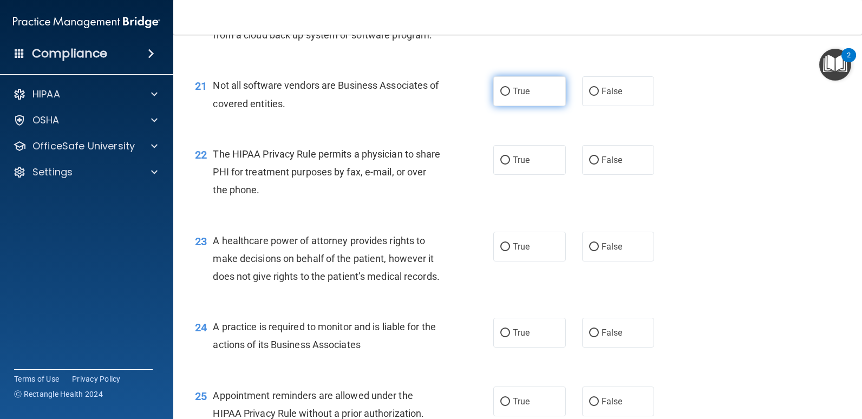
click at [510, 106] on label "True" at bounding box center [529, 91] width 73 height 30
click at [510, 96] on input "True" at bounding box center [505, 92] width 10 height 8
radio input "true"
click at [513, 165] on span "True" at bounding box center [521, 160] width 17 height 10
click at [510, 165] on input "True" at bounding box center [505, 160] width 10 height 8
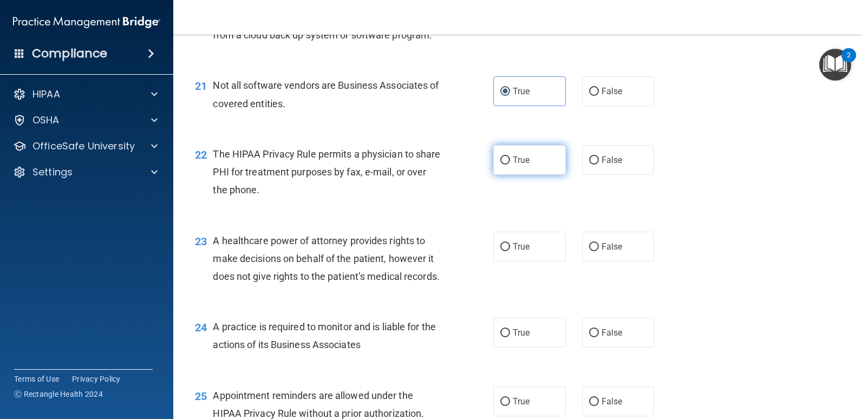
radio input "true"
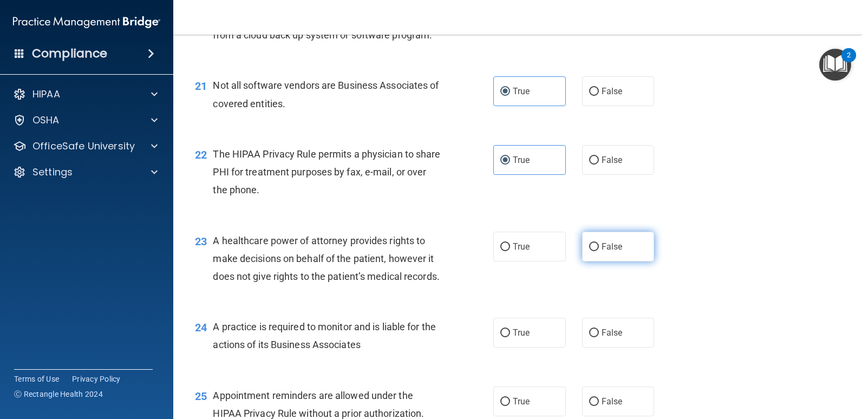
click at [602, 252] on span "False" at bounding box center [611, 246] width 21 height 10
click at [599, 251] on input "False" at bounding box center [594, 247] width 10 height 8
radio input "true"
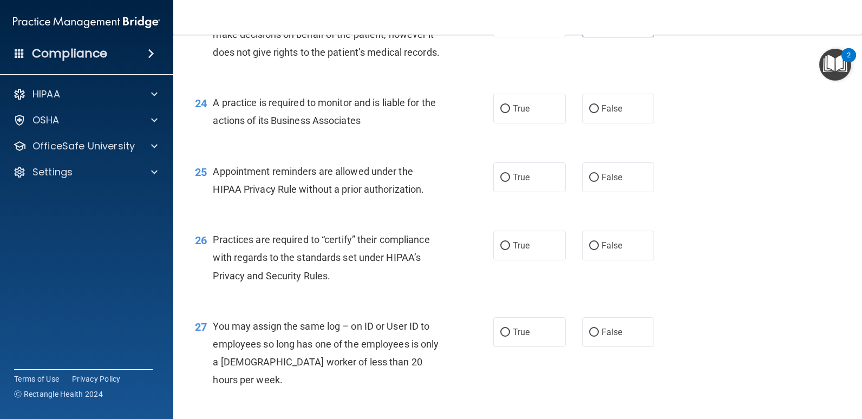
scroll to position [2145, 0]
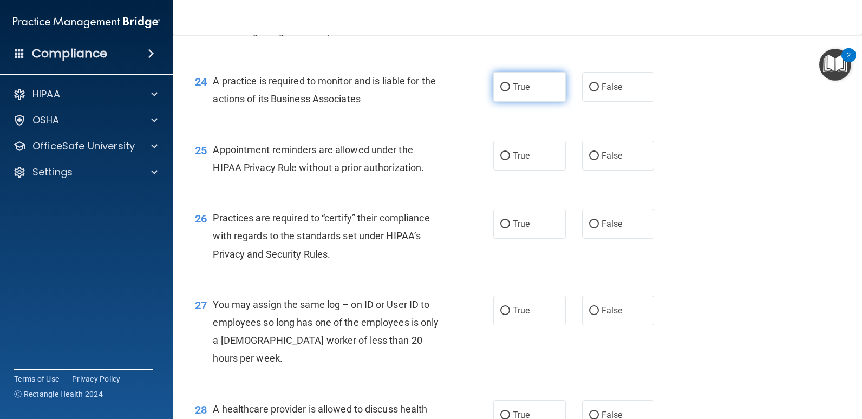
click at [541, 102] on label "True" at bounding box center [529, 87] width 73 height 30
click at [510, 91] on input "True" at bounding box center [505, 87] width 10 height 8
radio input "true"
click at [512, 171] on label "True" at bounding box center [529, 156] width 73 height 30
click at [510, 160] on input "True" at bounding box center [505, 156] width 10 height 8
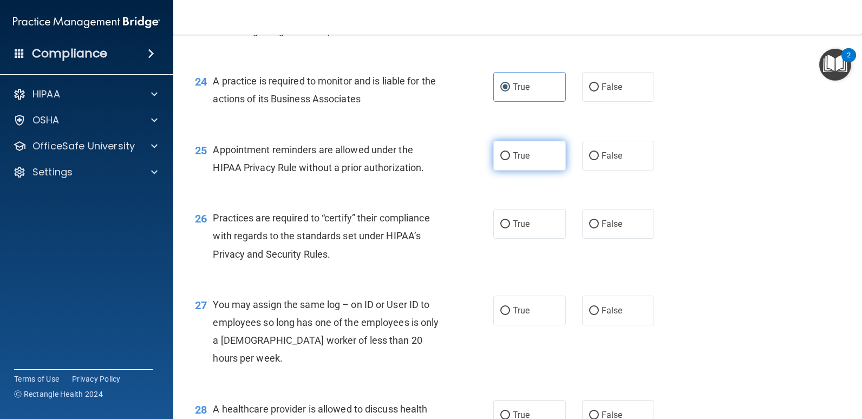
radio input "true"
click at [531, 239] on label "True" at bounding box center [529, 224] width 73 height 30
click at [510, 228] on input "True" at bounding box center [505, 224] width 10 height 8
radio input "true"
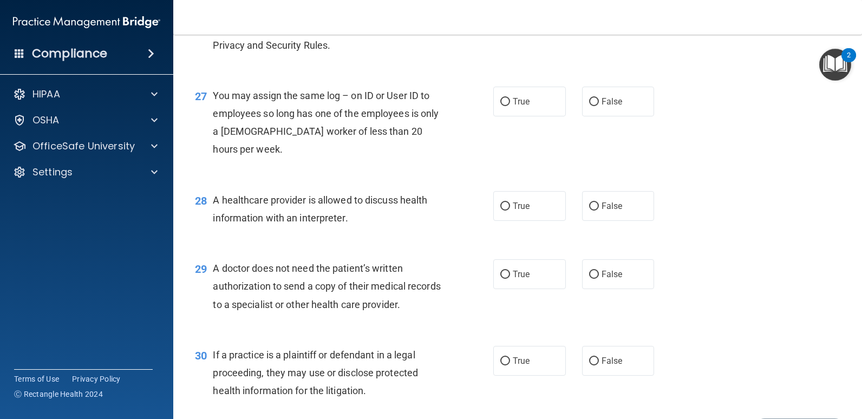
scroll to position [2383, 0]
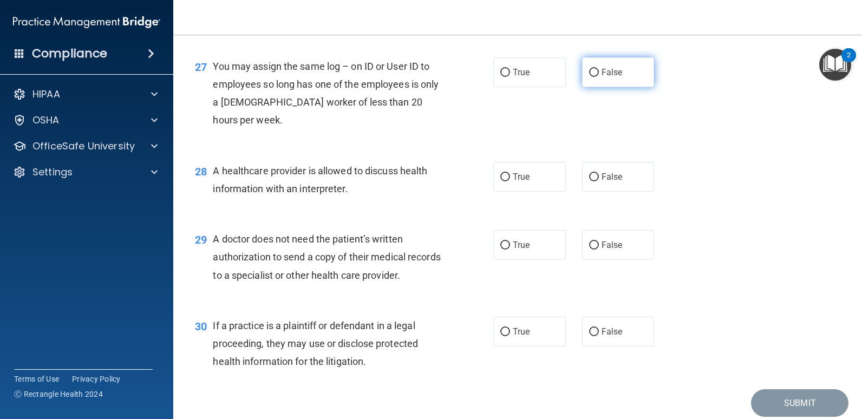
click at [589, 77] on input "False" at bounding box center [594, 73] width 10 height 8
radio input "true"
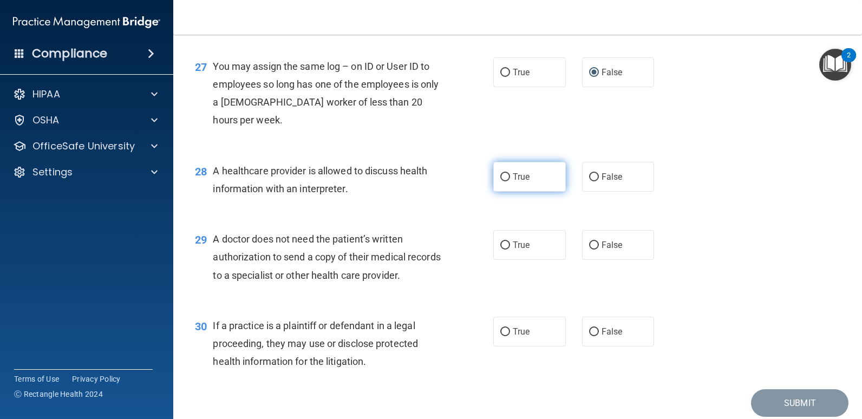
click at [524, 192] on label "True" at bounding box center [529, 177] width 73 height 30
click at [510, 181] on input "True" at bounding box center [505, 177] width 10 height 8
radio input "true"
click at [504, 250] on input "True" at bounding box center [505, 245] width 10 height 8
radio input "true"
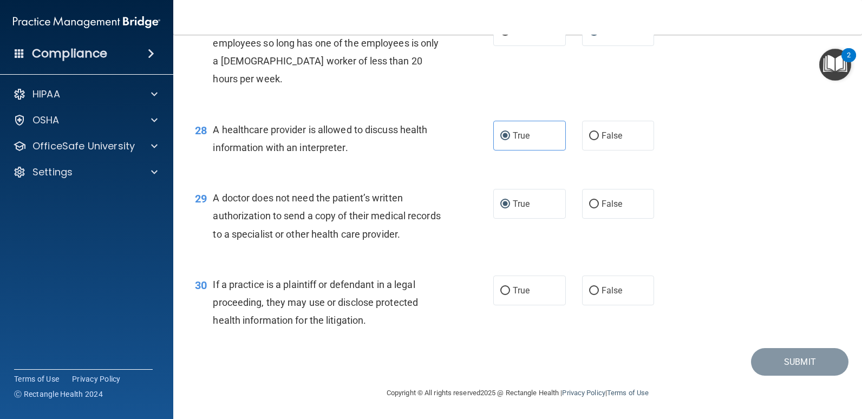
scroll to position [2497, 0]
click at [514, 290] on span "True" at bounding box center [521, 290] width 17 height 10
click at [510, 290] on input "True" at bounding box center [505, 291] width 10 height 8
radio input "true"
drag, startPoint x: 778, startPoint y: 362, endPoint x: 593, endPoint y: 351, distance: 185.5
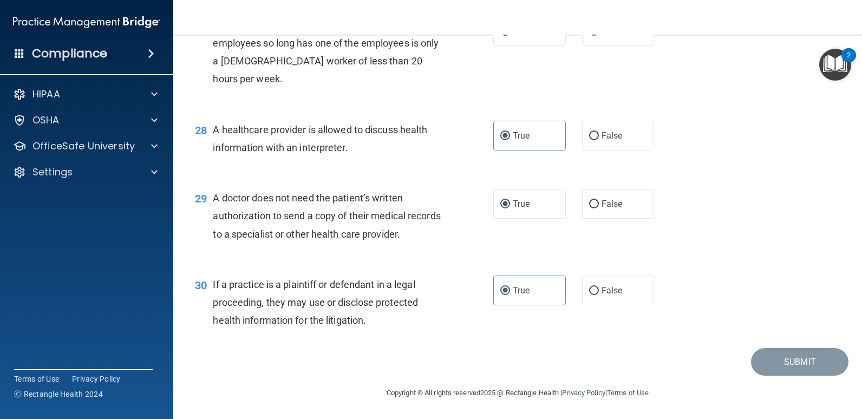
click at [593, 351] on div "Submit" at bounding box center [518, 362] width 662 height 28
drag, startPoint x: 770, startPoint y: 392, endPoint x: 642, endPoint y: 372, distance: 129.8
click at [642, 349] on div "30 If a practice is a plaintiff or defendant in a legal proceeding, they may us…" at bounding box center [518, 305] width 662 height 87
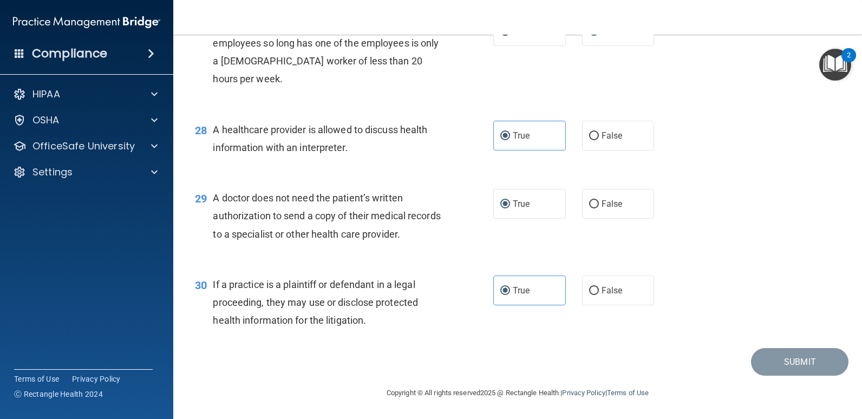
drag, startPoint x: 781, startPoint y: 361, endPoint x: 680, endPoint y: 378, distance: 102.3
click at [651, 366] on div "Submit" at bounding box center [518, 362] width 662 height 28
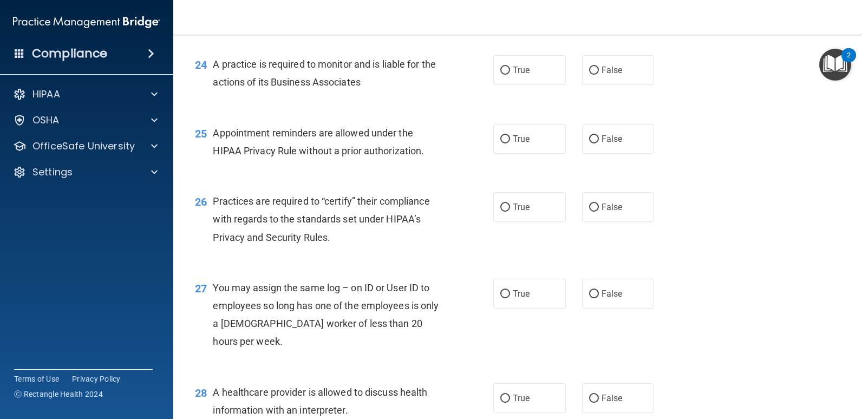
scroll to position [2497, 0]
